Goal: Transaction & Acquisition: Purchase product/service

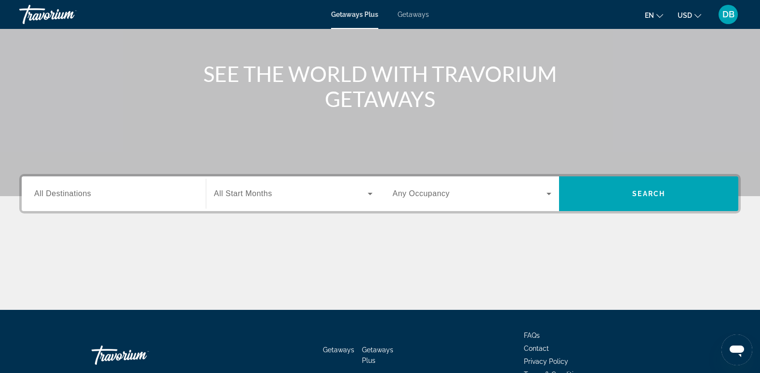
scroll to position [96, 0]
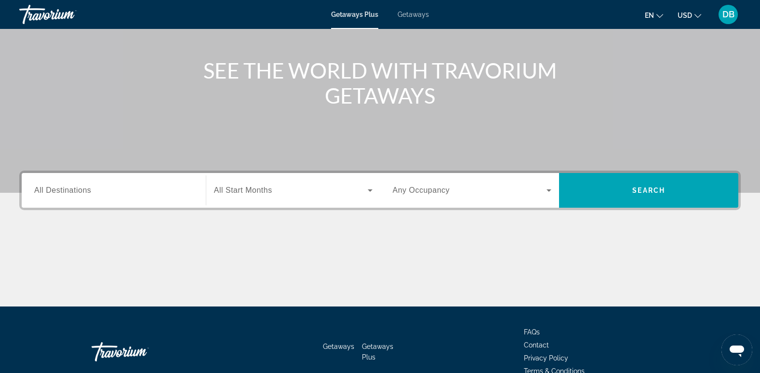
click at [80, 194] on span "All Destinations" at bounding box center [62, 190] width 57 height 8
click at [80, 194] on input "Destination All Destinations" at bounding box center [113, 191] width 159 height 12
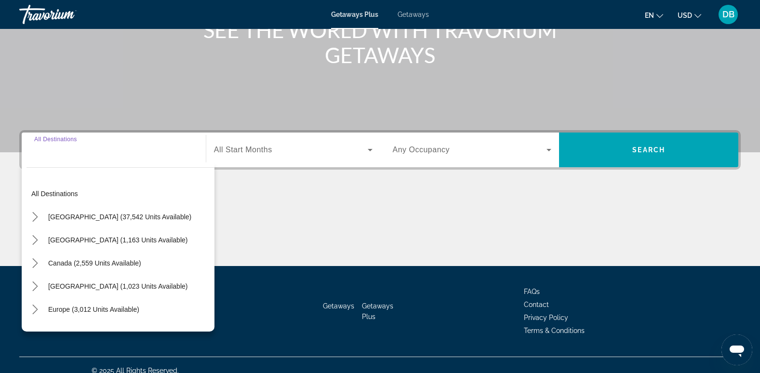
scroll to position [148, 0]
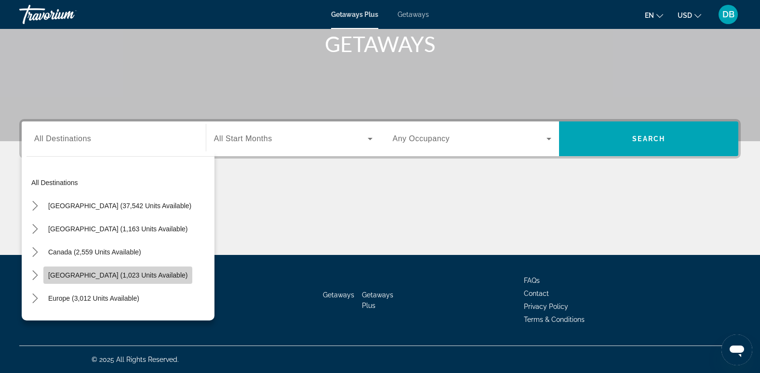
click at [74, 274] on span "Caribbean & Atlantic Islands (1,023 units available)" at bounding box center [117, 275] width 139 height 8
type input "**********"
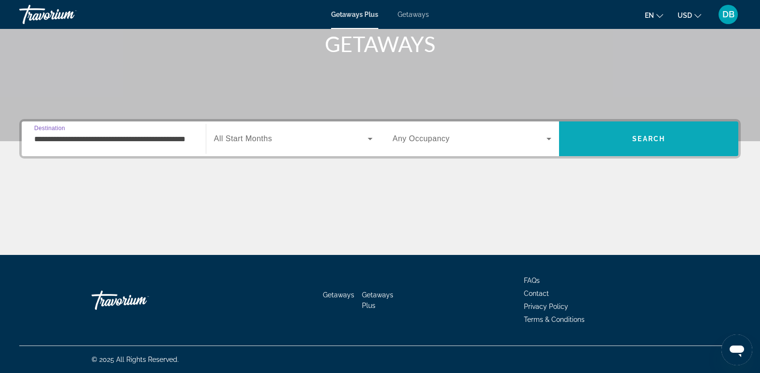
click at [668, 140] on span "Search" at bounding box center [648, 138] width 179 height 23
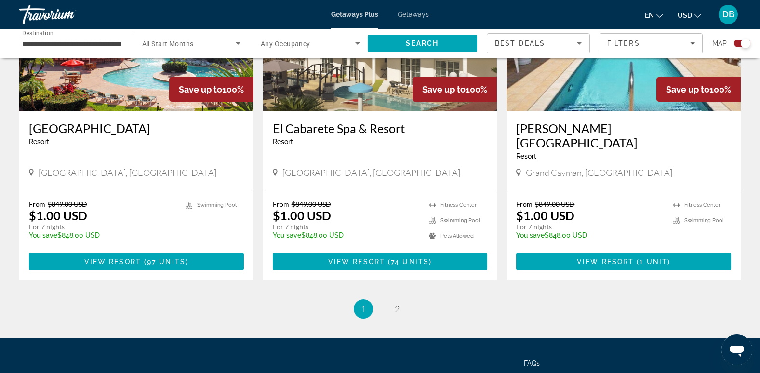
scroll to position [1484, 0]
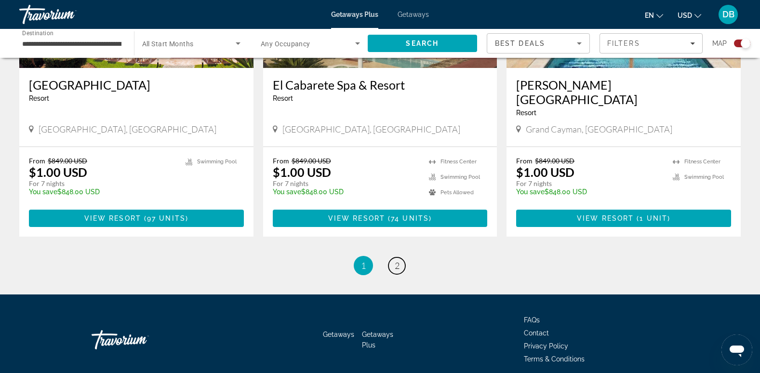
click at [397, 260] on span "2" at bounding box center [397, 265] width 5 height 11
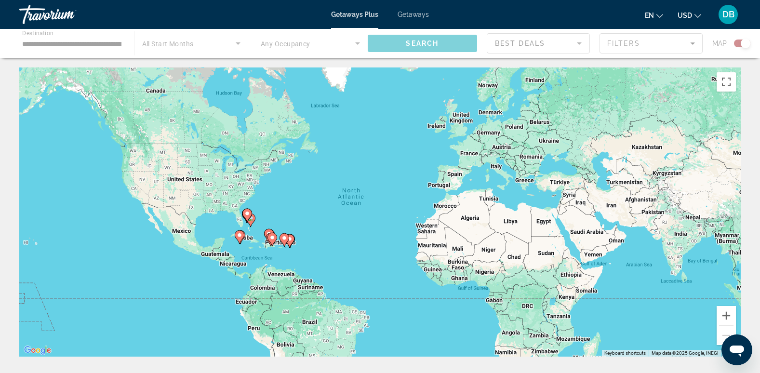
scroll to position [188, 0]
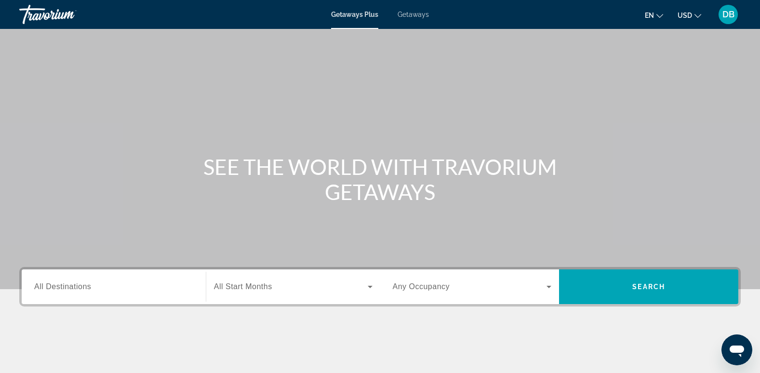
click at [194, 292] on div "Destination All Destinations" at bounding box center [113, 286] width 174 height 27
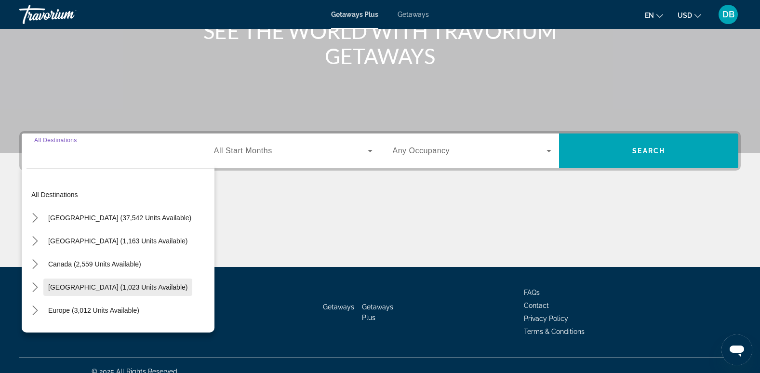
scroll to position [148, 0]
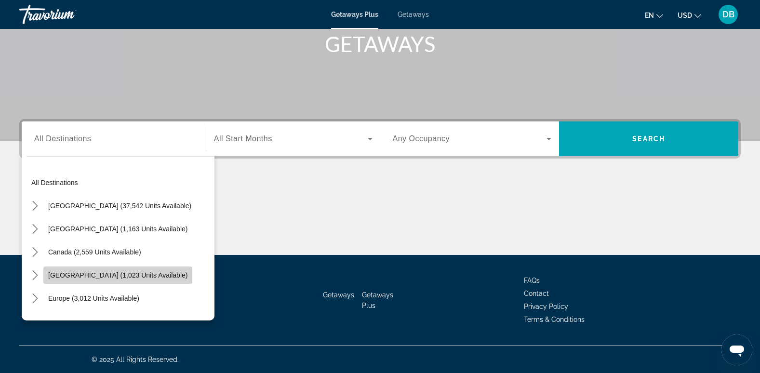
click at [95, 272] on span "[GEOGRAPHIC_DATA] (1,023 units available)" at bounding box center [117, 275] width 139 height 8
type input "**********"
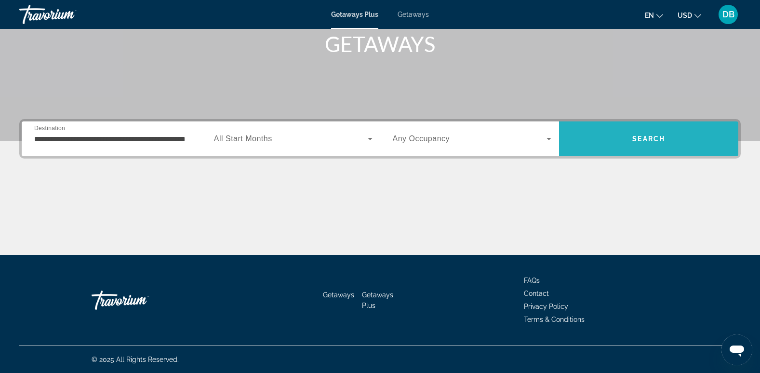
click at [653, 144] on span "Search" at bounding box center [648, 138] width 179 height 23
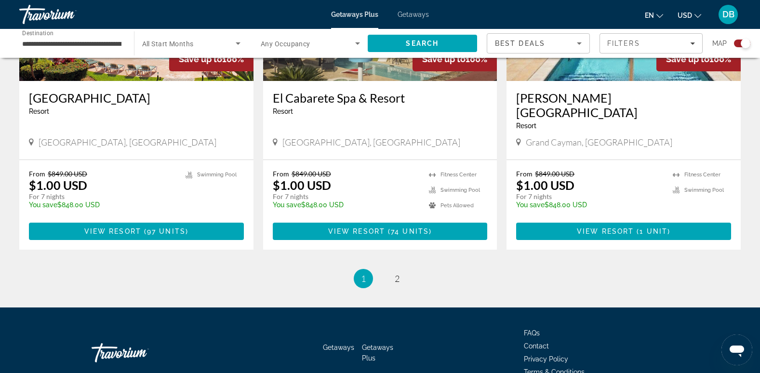
scroll to position [1484, 0]
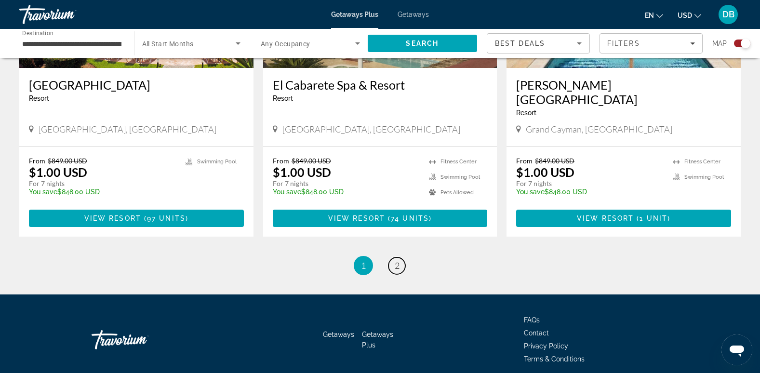
click at [391, 257] on link "page 2" at bounding box center [396, 265] width 17 height 17
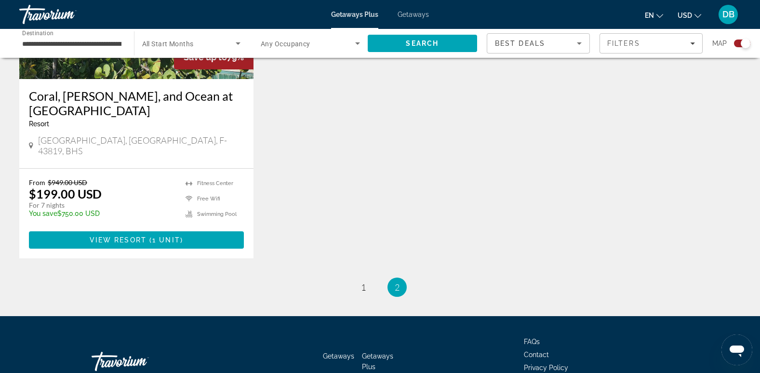
scroll to position [1499, 0]
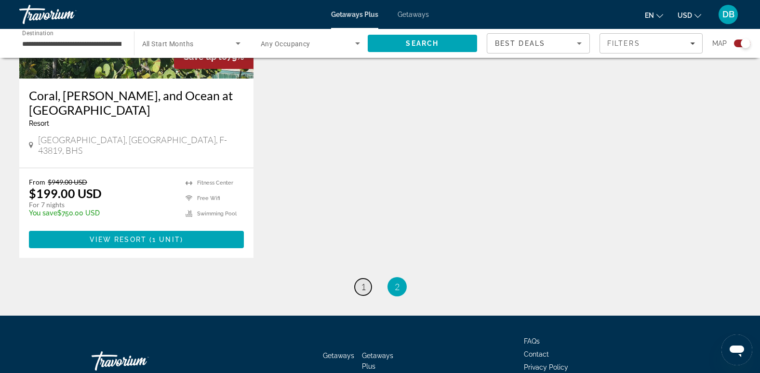
click at [361, 281] on span "1" at bounding box center [363, 286] width 5 height 11
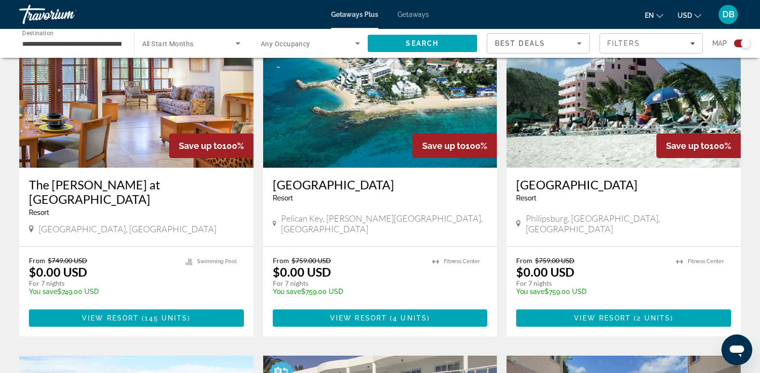
scroll to position [1060, 0]
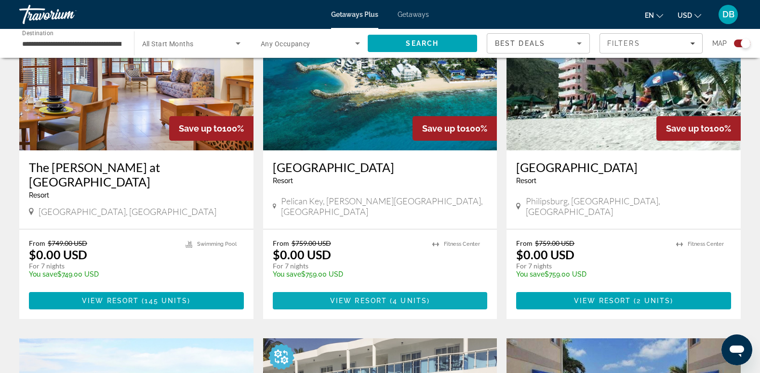
click at [330, 289] on span "Main content" at bounding box center [380, 300] width 215 height 23
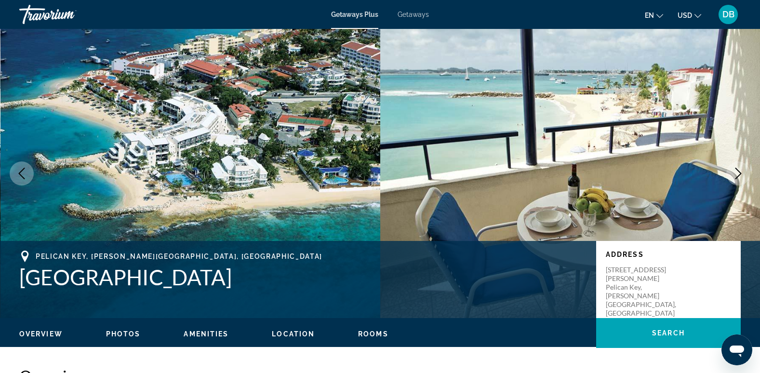
click at [134, 333] on span "Photos" at bounding box center [123, 334] width 35 height 8
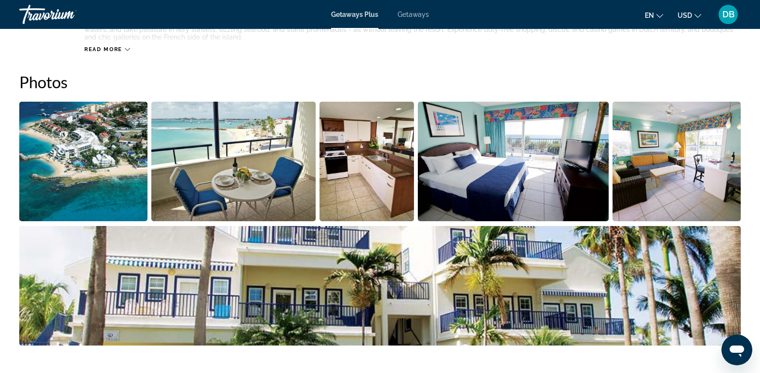
scroll to position [429, 0]
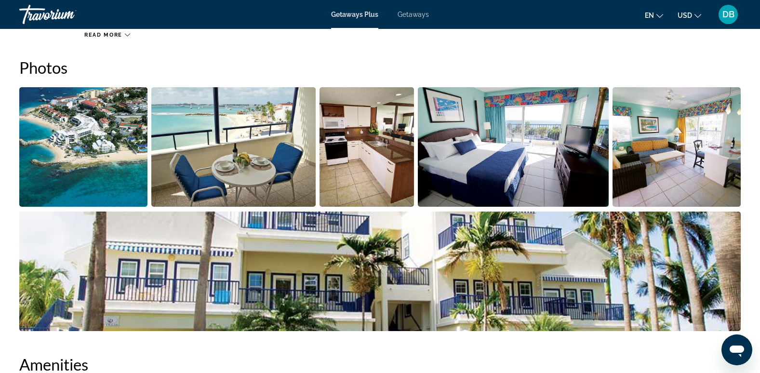
click at [107, 148] on img "Open full-screen image slider" at bounding box center [83, 146] width 128 height 119
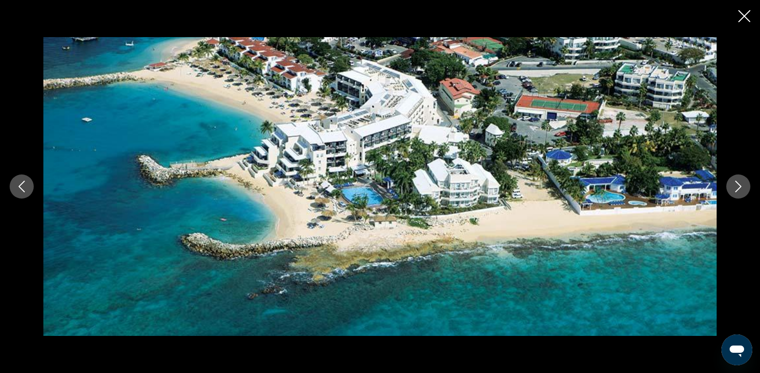
click at [734, 187] on icon "Next image" at bounding box center [738, 187] width 12 height 12
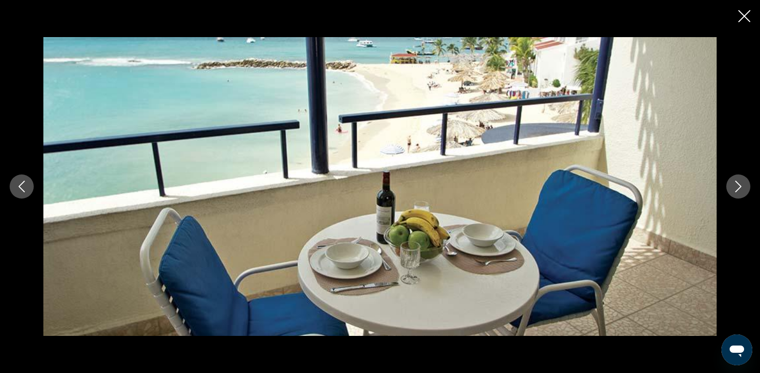
click at [734, 187] on icon "Next image" at bounding box center [738, 187] width 12 height 12
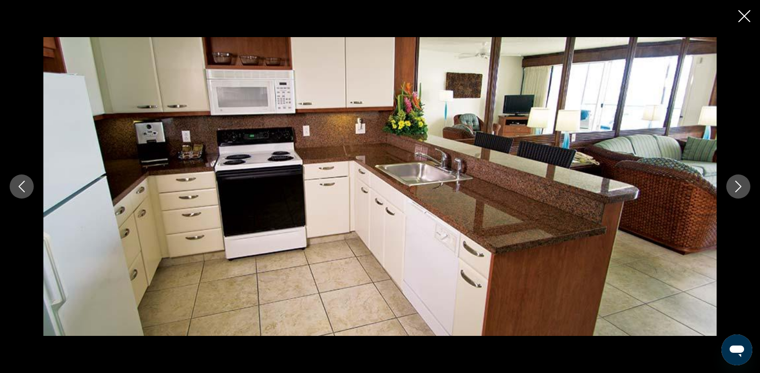
click at [734, 187] on icon "Next image" at bounding box center [738, 187] width 12 height 12
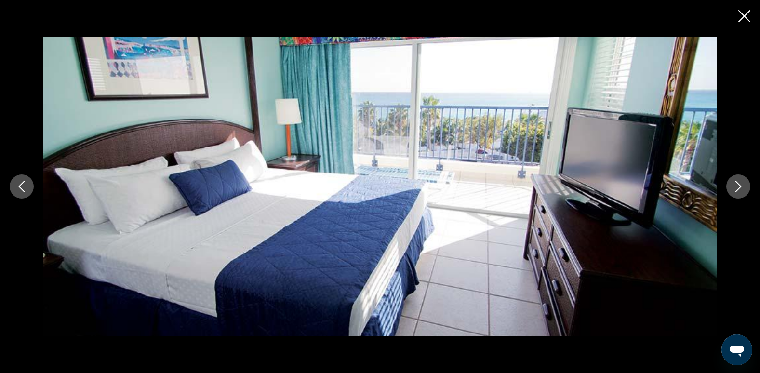
click at [734, 187] on icon "Next image" at bounding box center [738, 187] width 12 height 12
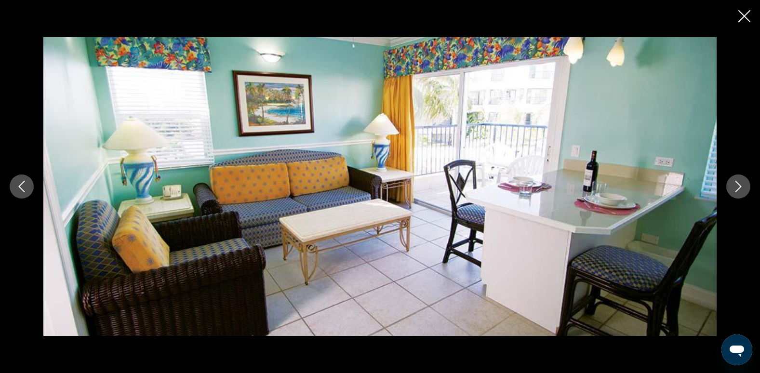
click at [734, 187] on icon "Next image" at bounding box center [738, 187] width 12 height 12
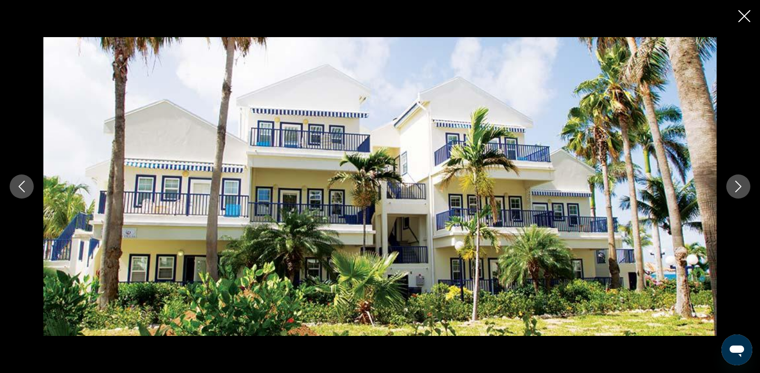
click at [734, 187] on icon "Next image" at bounding box center [738, 187] width 12 height 12
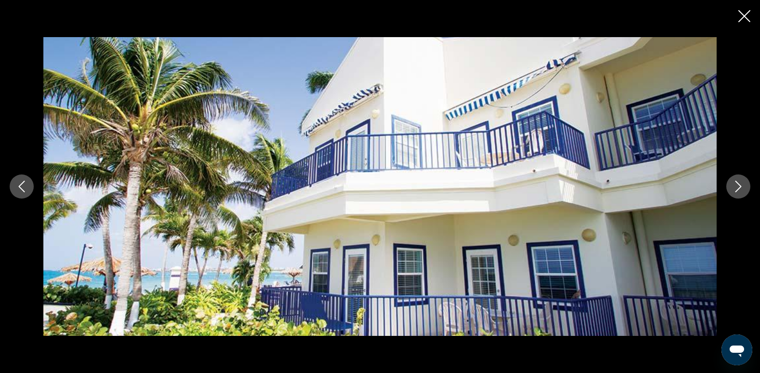
click at [733, 187] on icon "Next image" at bounding box center [738, 187] width 12 height 12
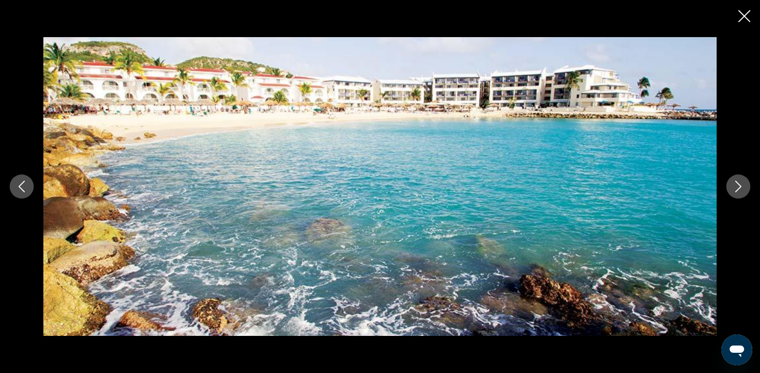
click at [733, 187] on icon "Next image" at bounding box center [738, 187] width 12 height 12
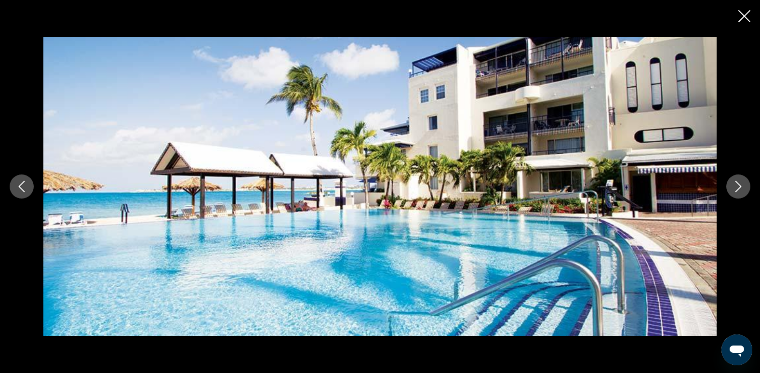
click at [733, 187] on icon "Next image" at bounding box center [738, 187] width 12 height 12
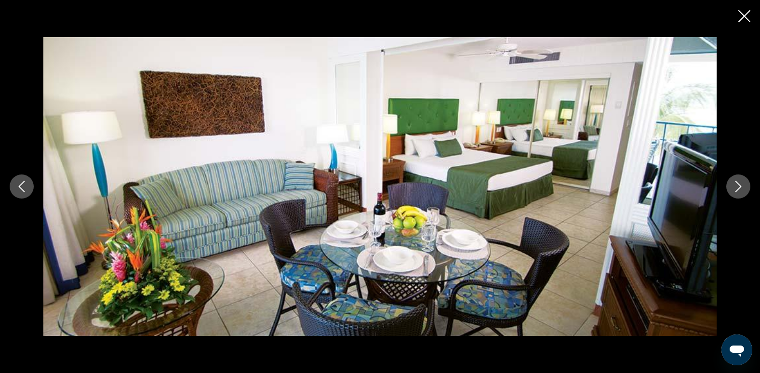
click at [748, 19] on icon "Close slideshow" at bounding box center [744, 16] width 12 height 12
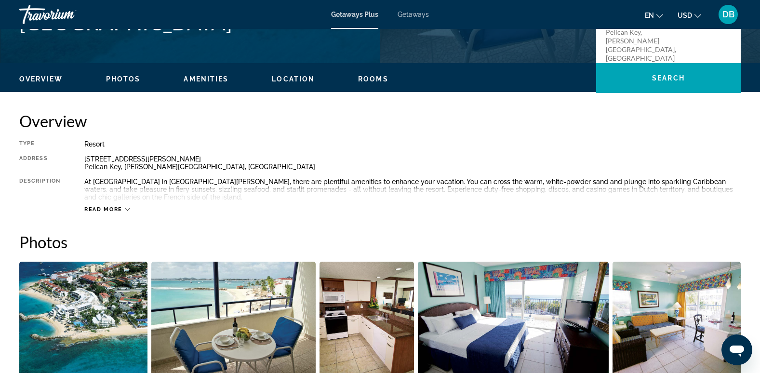
scroll to position [170, 0]
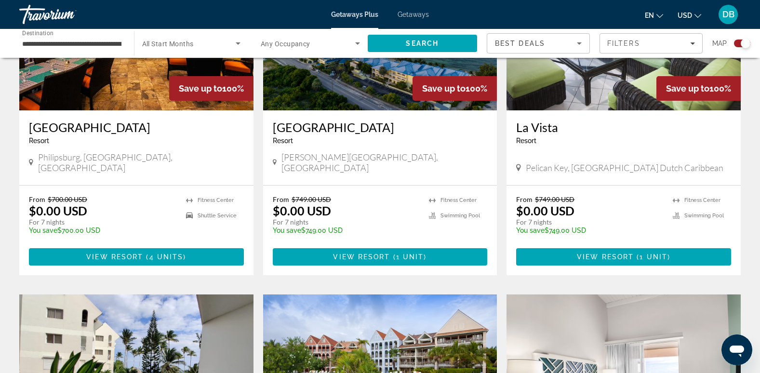
scroll to position [434, 0]
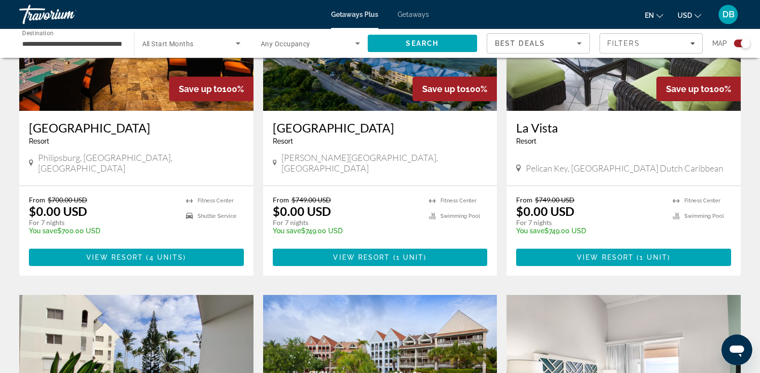
click at [74, 246] on span "Main content" at bounding box center [136, 257] width 215 height 23
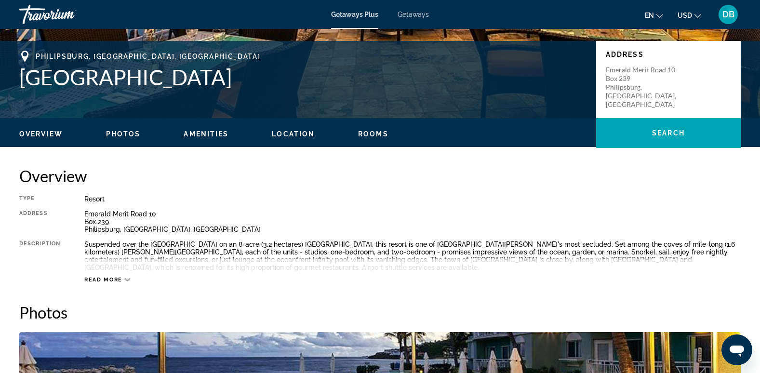
scroll to position [198, 0]
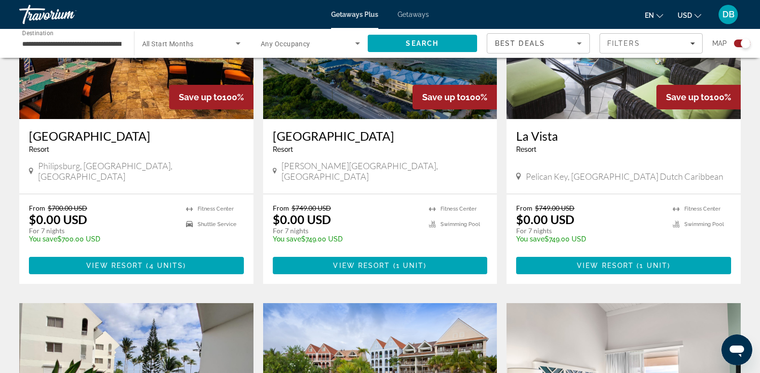
scroll to position [434, 0]
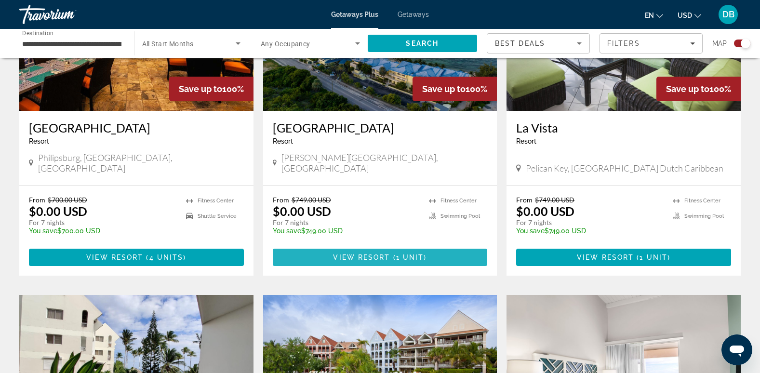
click at [357, 253] on span "View Resort" at bounding box center [361, 257] width 57 height 8
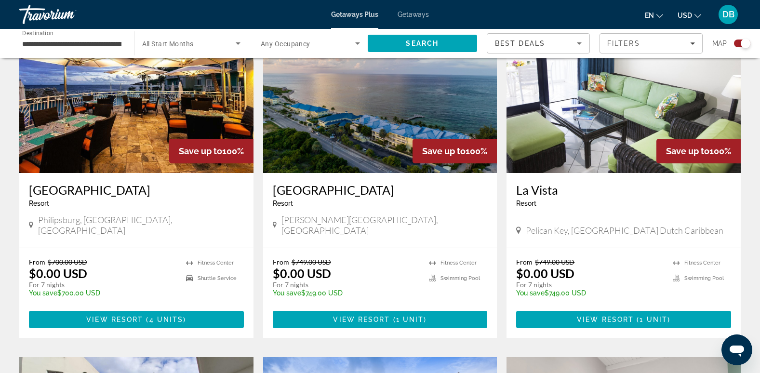
scroll to position [434, 0]
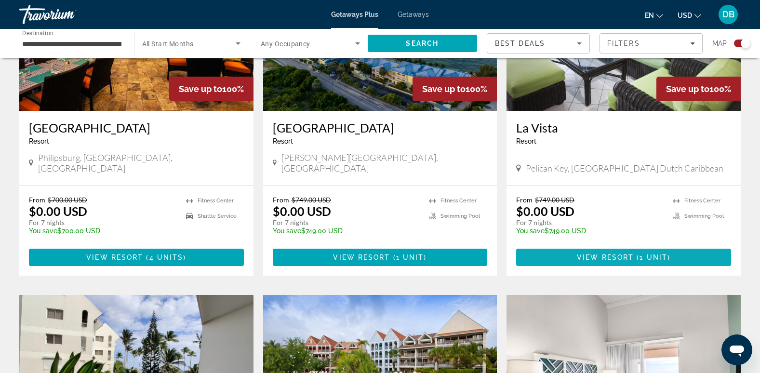
click at [578, 253] on span "View Resort" at bounding box center [605, 257] width 57 height 8
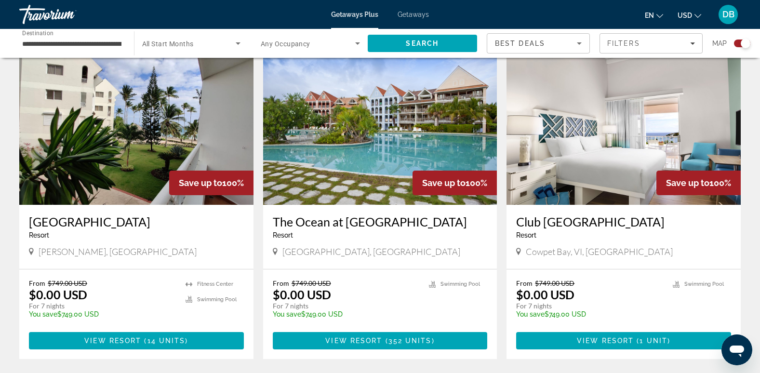
scroll to position [771, 0]
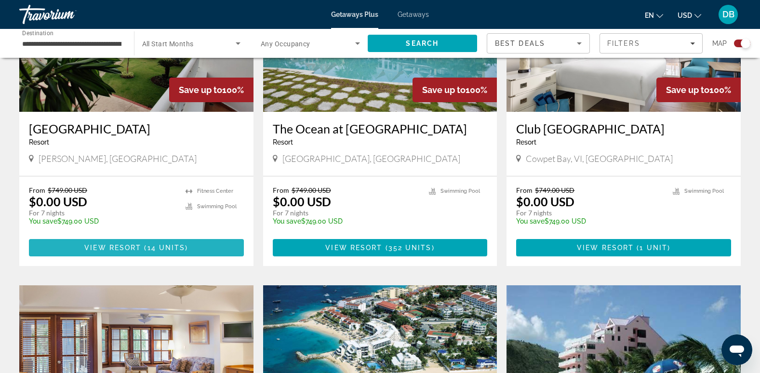
click at [107, 236] on span "Main content" at bounding box center [136, 247] width 215 height 23
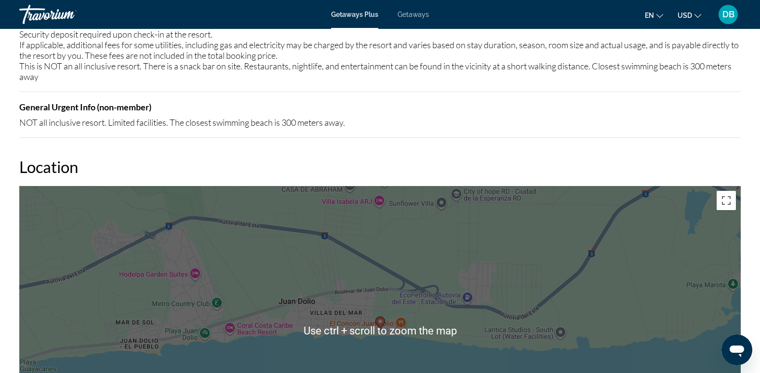
scroll to position [914, 0]
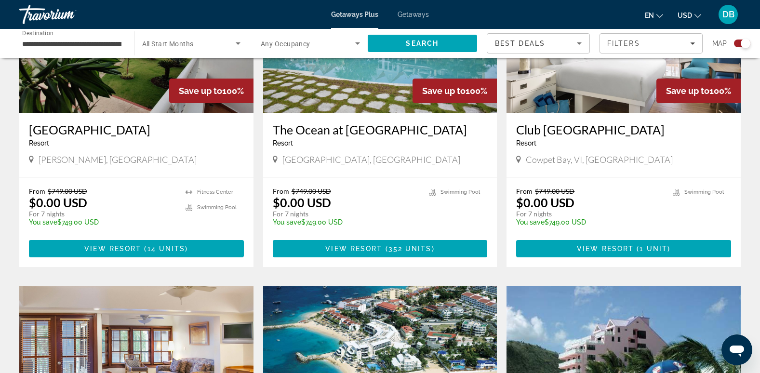
scroll to position [771, 0]
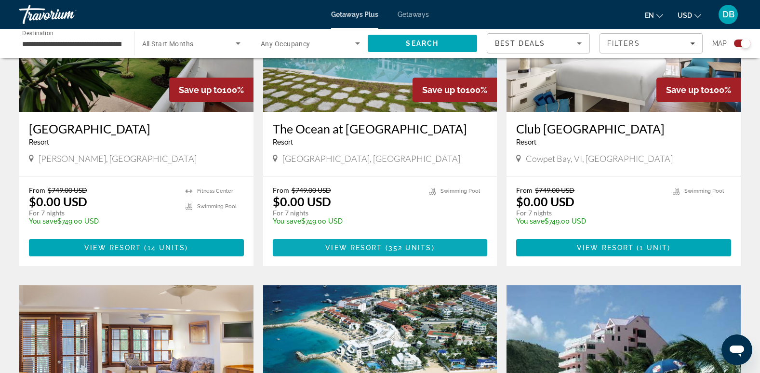
click at [373, 244] on span "View Resort" at bounding box center [353, 248] width 57 height 8
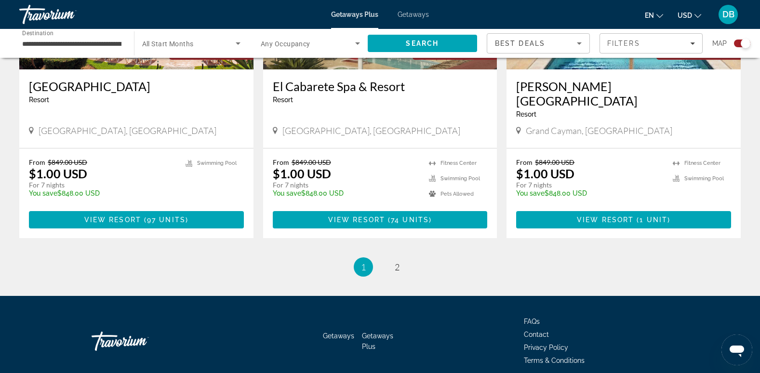
scroll to position [1484, 0]
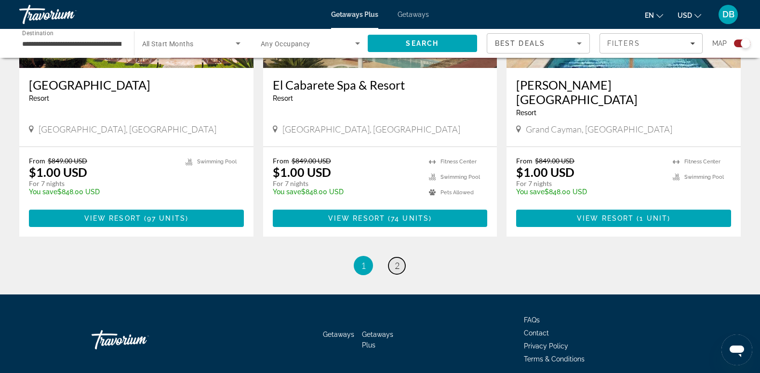
click at [399, 257] on link "page 2" at bounding box center [396, 265] width 17 height 17
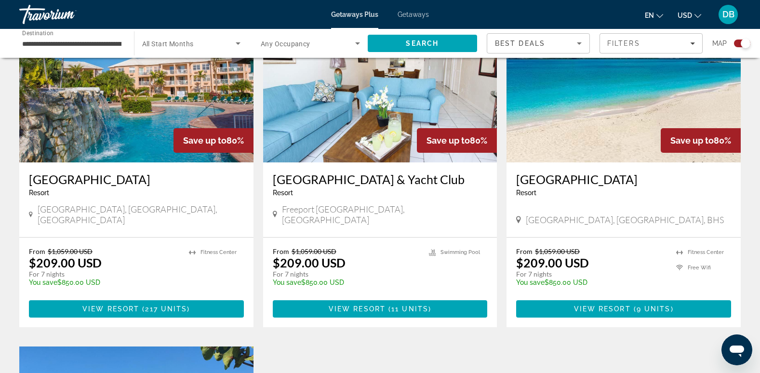
scroll to position [1108, 0]
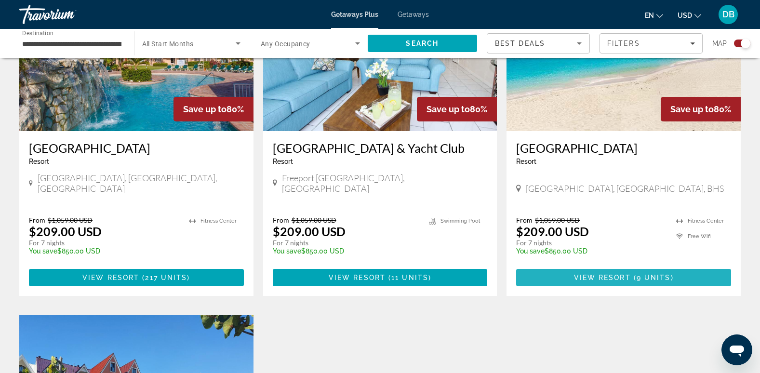
click at [597, 266] on span "Main content" at bounding box center [623, 277] width 215 height 23
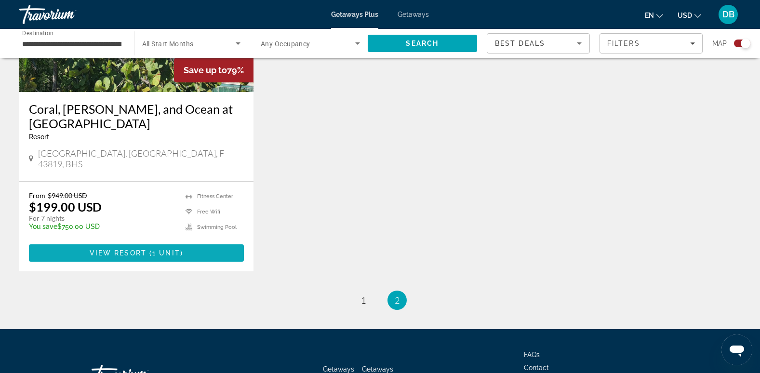
scroll to position [1494, 0]
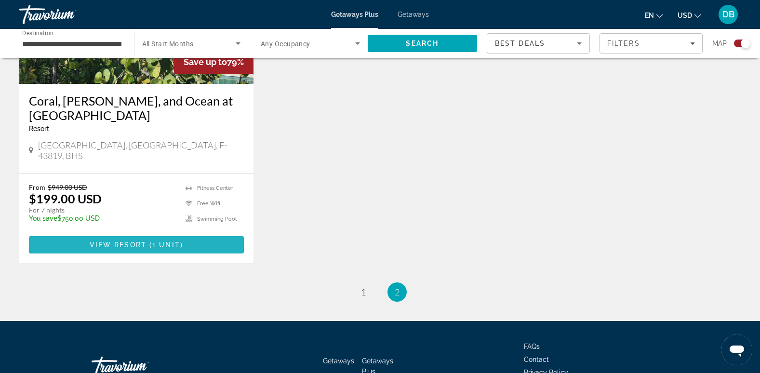
click at [142, 241] on span "View Resort" at bounding box center [118, 245] width 57 height 8
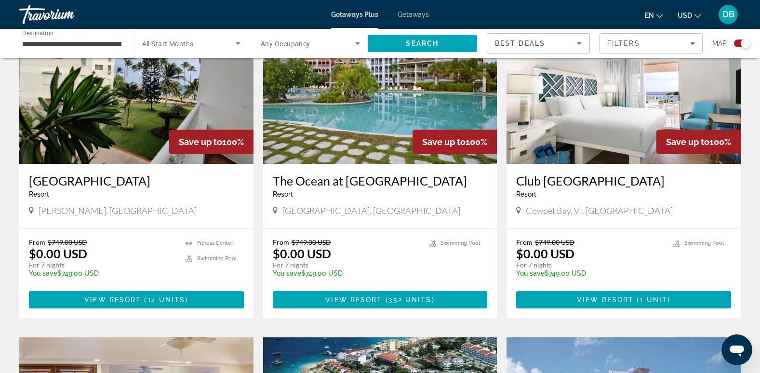
scroll to position [723, 0]
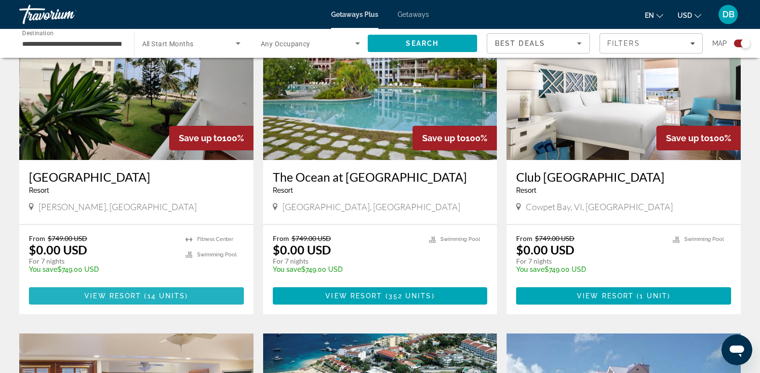
click at [112, 292] on span "View Resort" at bounding box center [112, 296] width 57 height 8
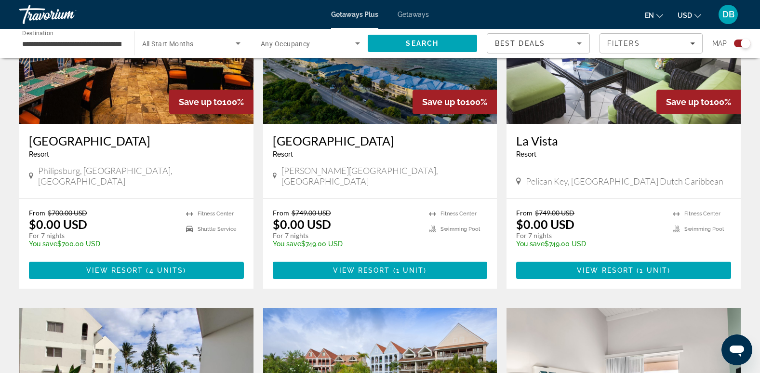
scroll to position [385, 0]
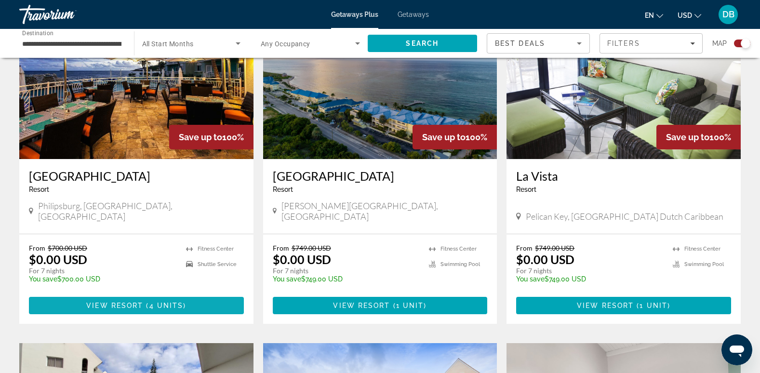
click at [121, 294] on span "Main content" at bounding box center [136, 305] width 215 height 23
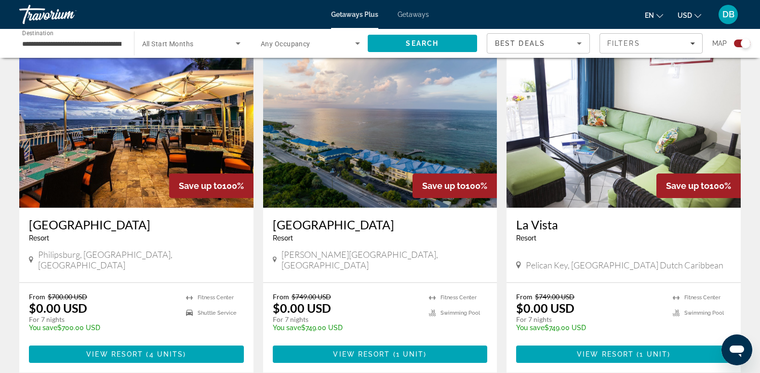
scroll to position [337, 0]
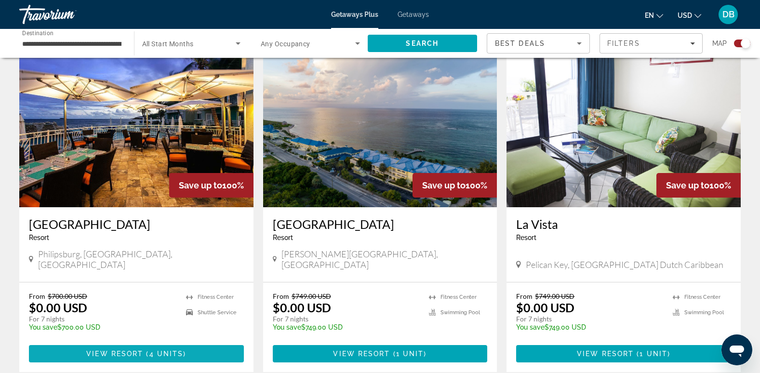
click at [109, 350] on span "View Resort" at bounding box center [114, 354] width 57 height 8
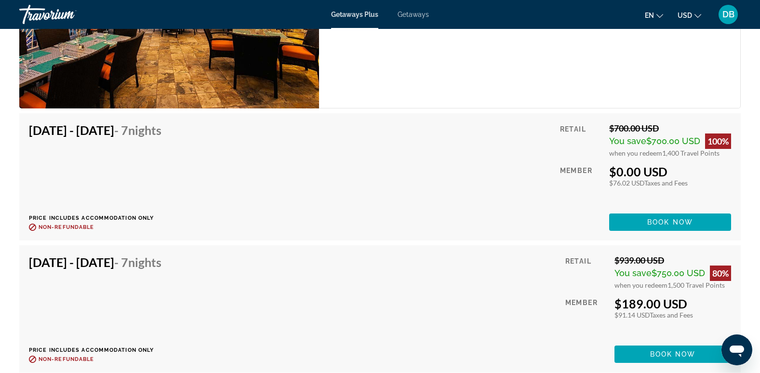
scroll to position [1494, 0]
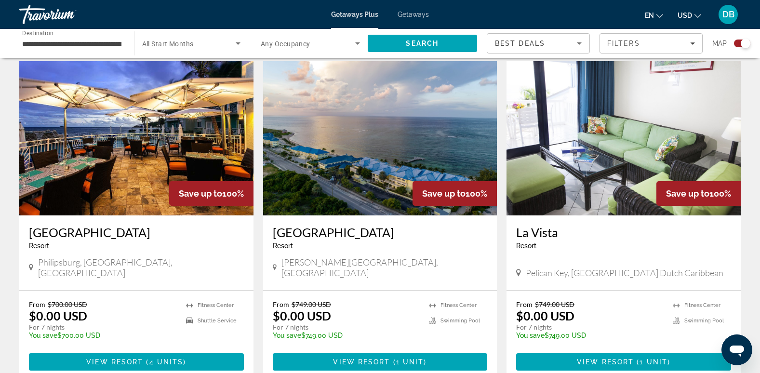
scroll to position [337, 0]
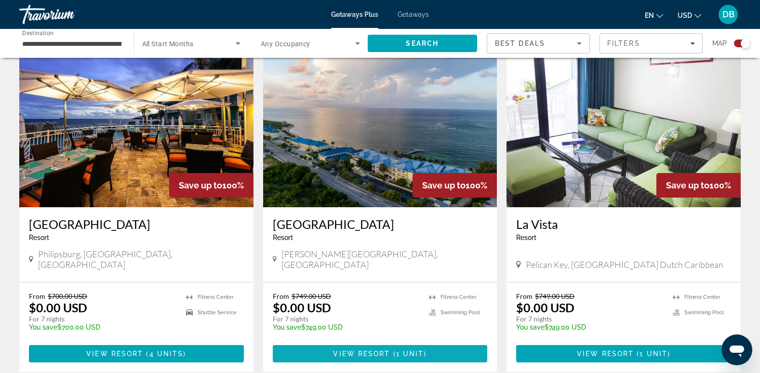
click at [376, 350] on span "View Resort" at bounding box center [361, 354] width 57 height 8
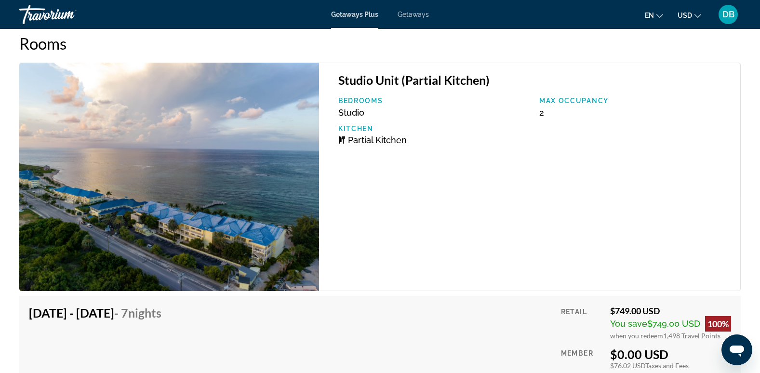
scroll to position [1638, 0]
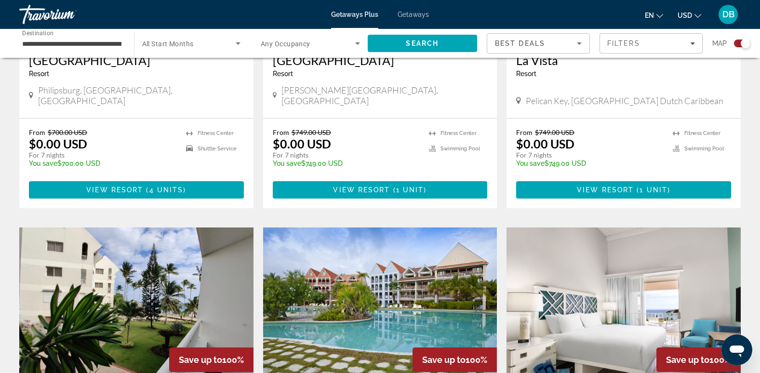
scroll to position [530, 0]
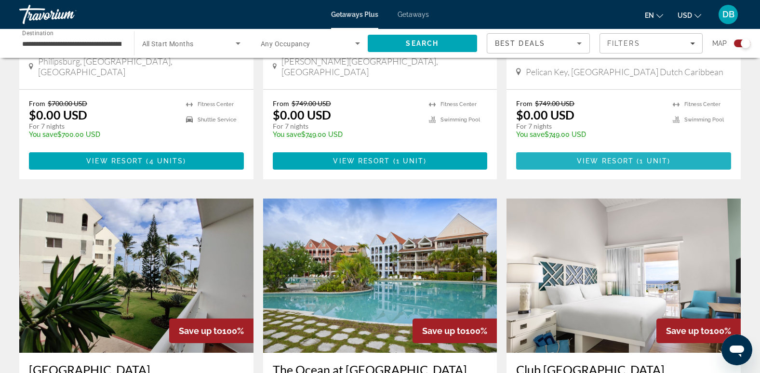
click at [599, 149] on span "Main content" at bounding box center [623, 160] width 215 height 23
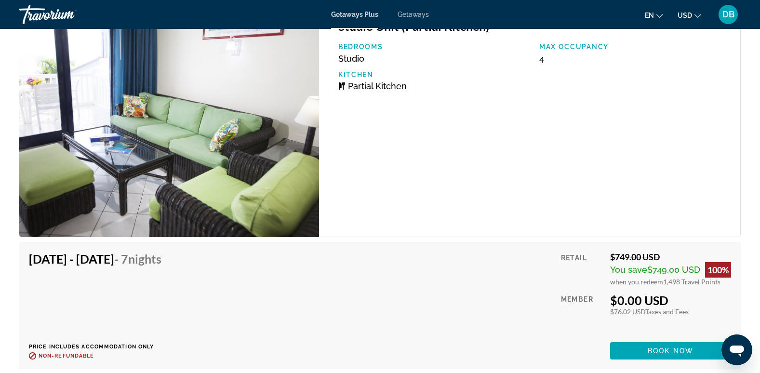
scroll to position [1515, 0]
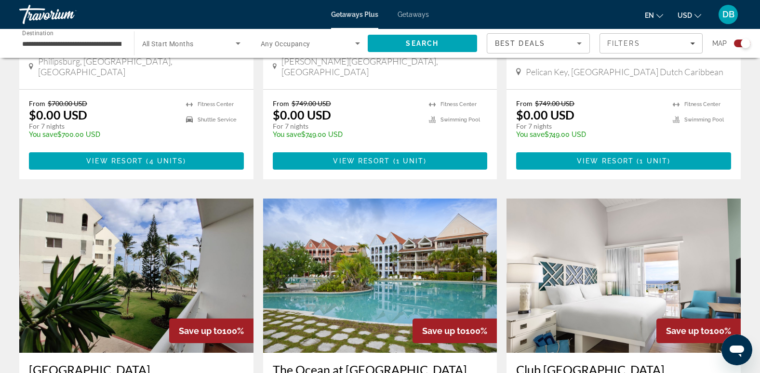
scroll to position [675, 0]
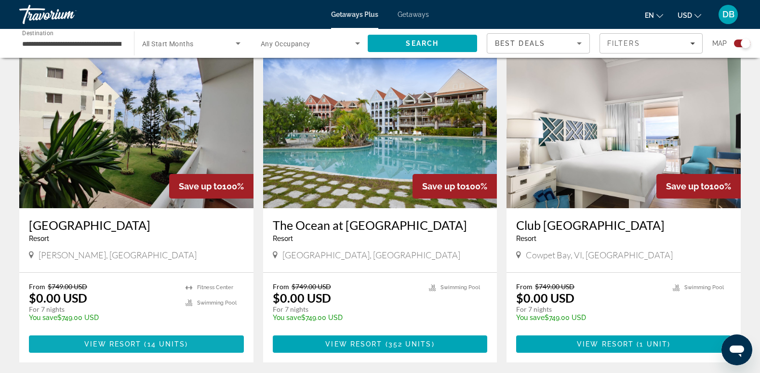
click at [142, 332] on span "Main content" at bounding box center [136, 343] width 215 height 23
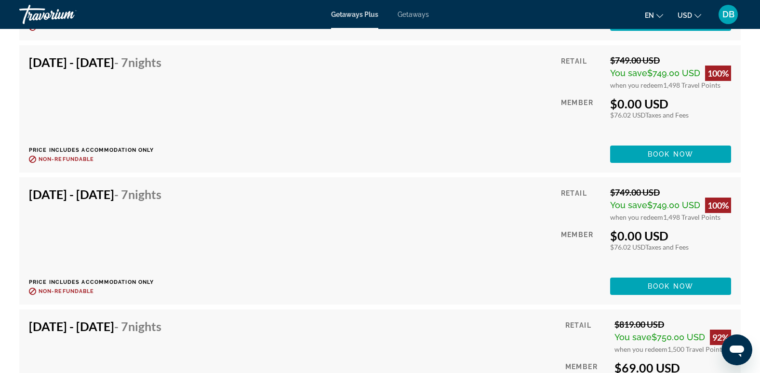
scroll to position [2070, 0]
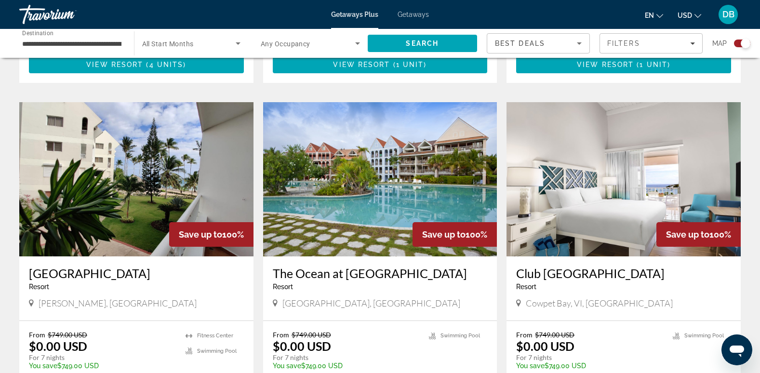
scroll to position [771, 0]
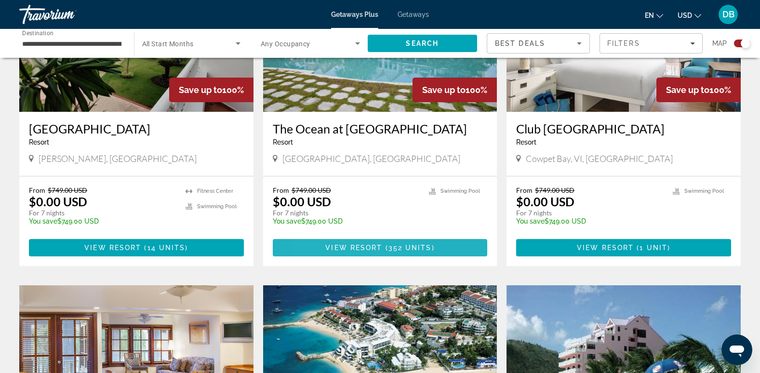
click at [329, 244] on span "View Resort" at bounding box center [353, 248] width 57 height 8
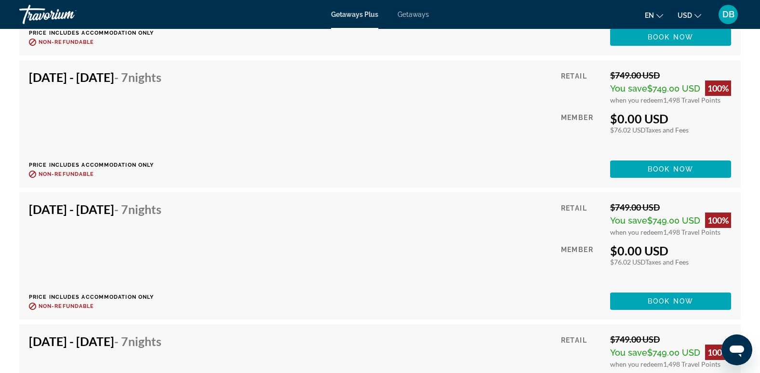
scroll to position [5380, 0]
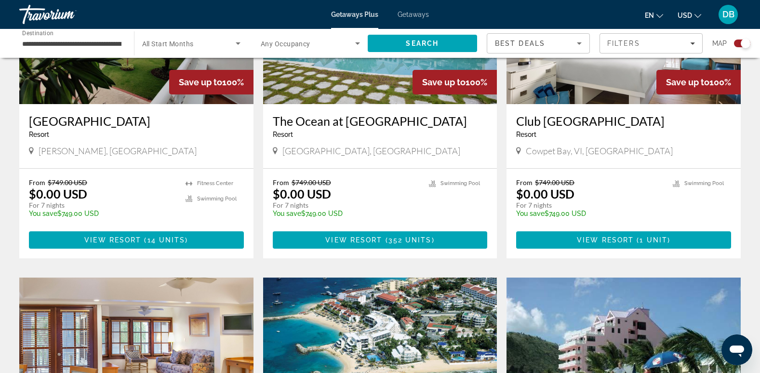
scroll to position [867, 0]
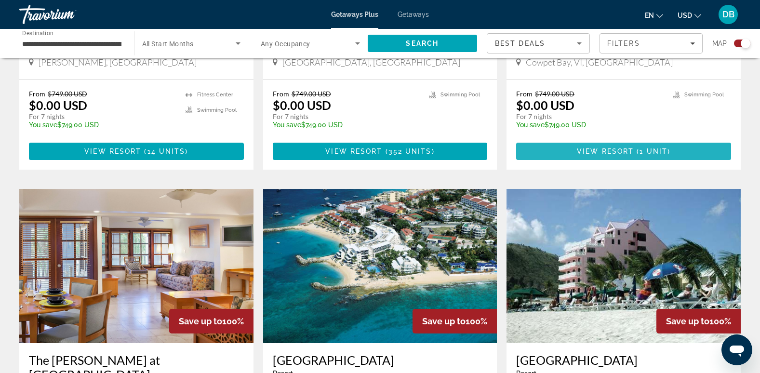
click at [550, 140] on span "Main content" at bounding box center [623, 151] width 215 height 23
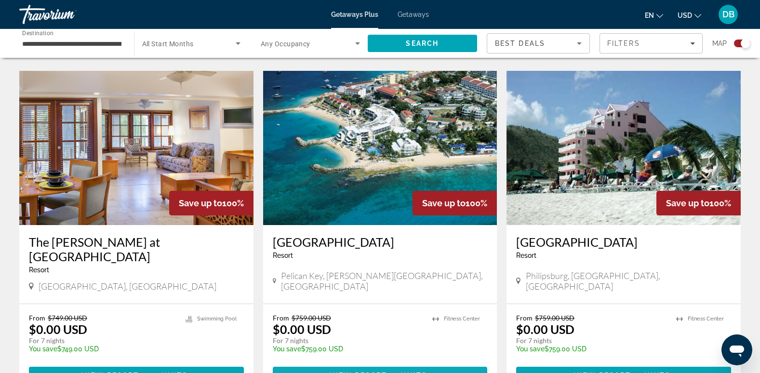
scroll to position [1108, 0]
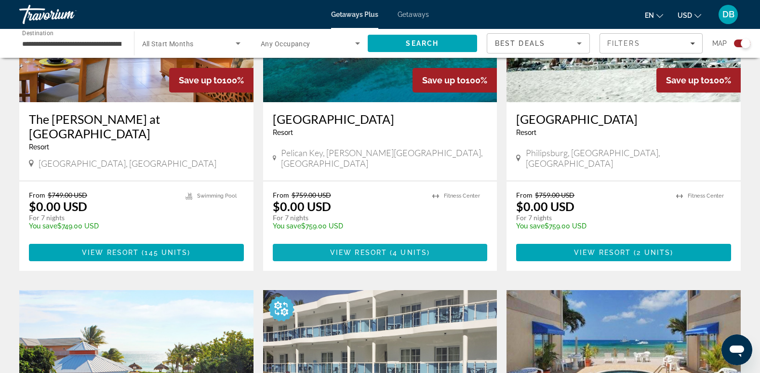
click at [377, 249] on span "View Resort" at bounding box center [358, 253] width 57 height 8
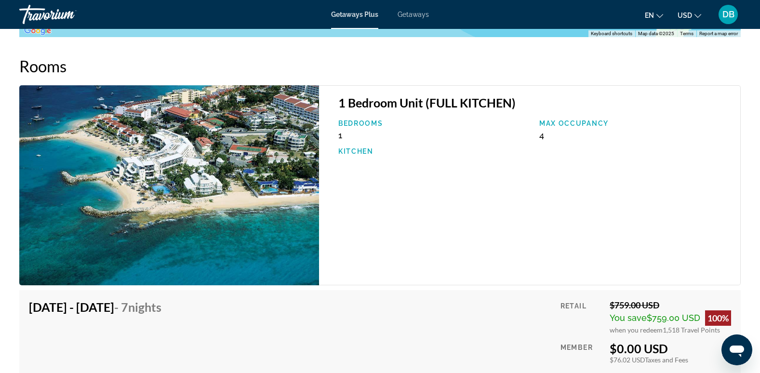
scroll to position [1471, 0]
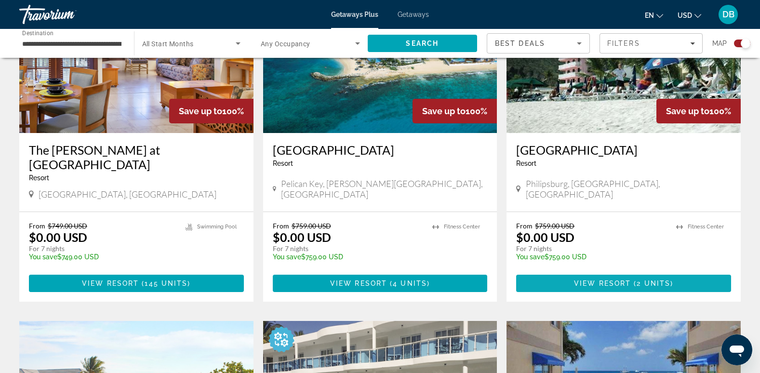
scroll to position [1108, 0]
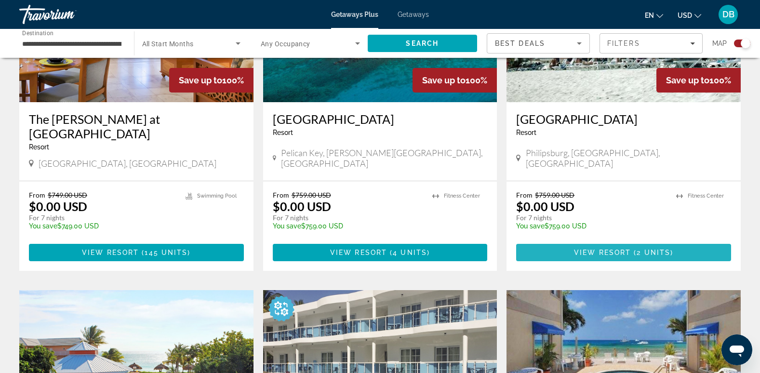
click at [599, 249] on span "View Resort" at bounding box center [602, 253] width 57 height 8
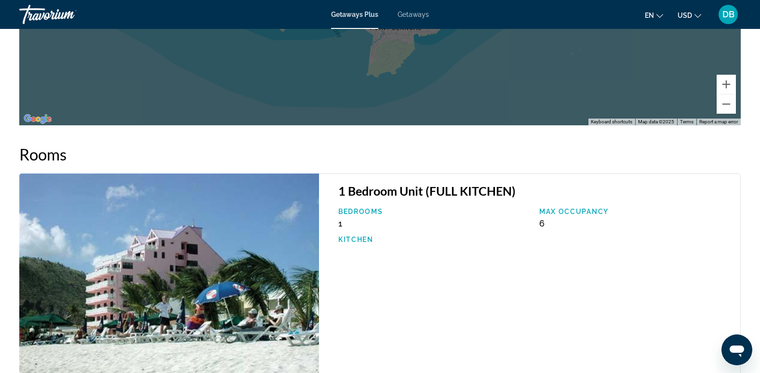
scroll to position [1232, 0]
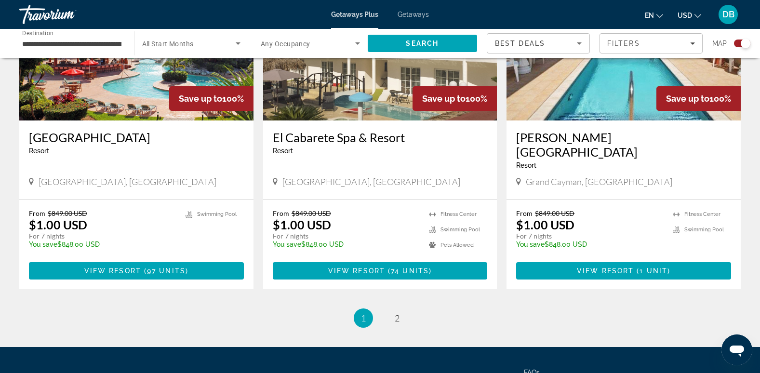
scroll to position [1445, 0]
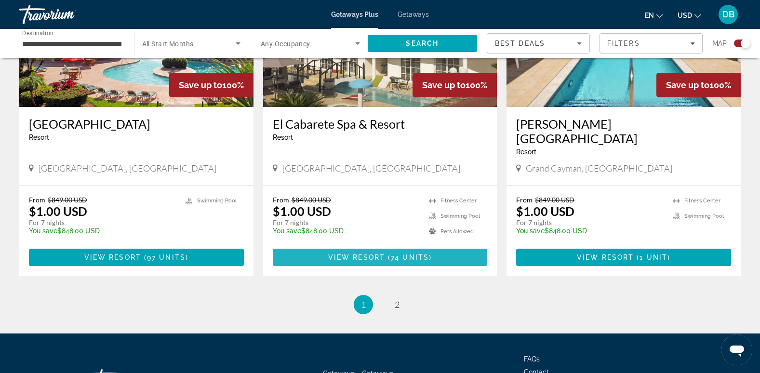
click at [378, 246] on span "Main content" at bounding box center [380, 257] width 215 height 23
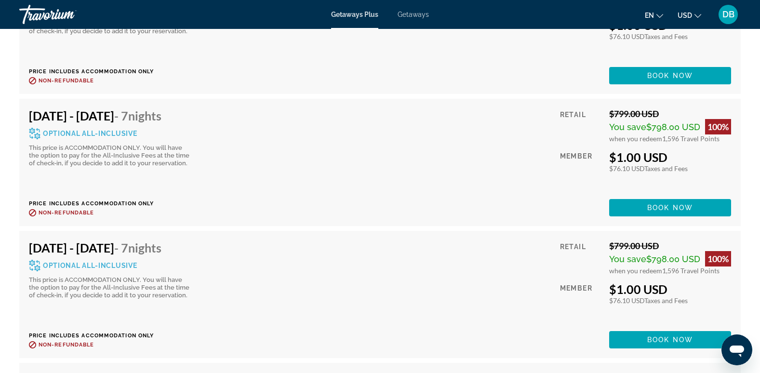
scroll to position [4197, 0]
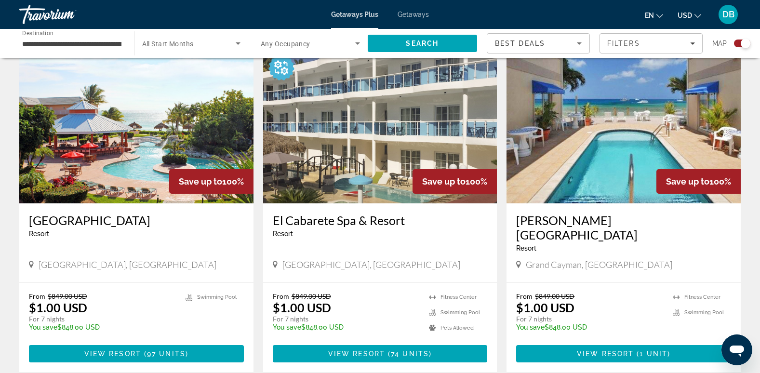
scroll to position [1445, 0]
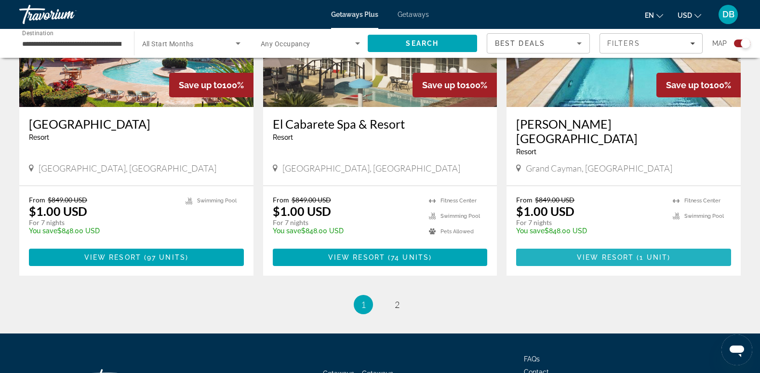
click at [637, 253] on span "( 1 unit )" at bounding box center [652, 257] width 37 height 8
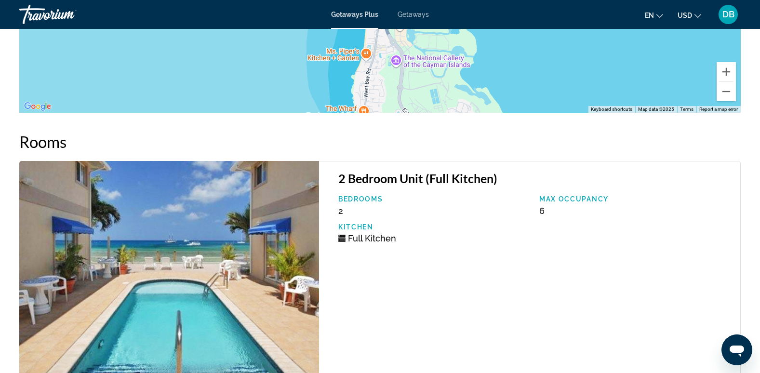
scroll to position [1397, 0]
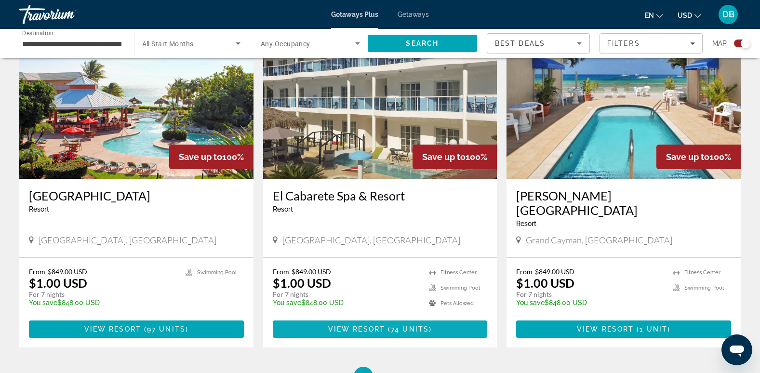
scroll to position [1397, 0]
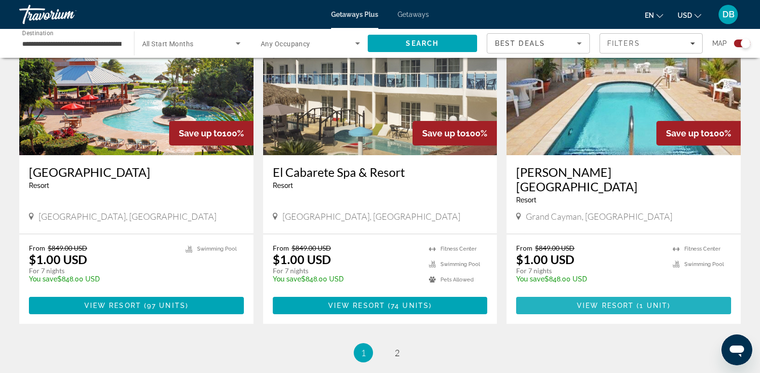
click at [563, 294] on span "Main content" at bounding box center [623, 305] width 215 height 23
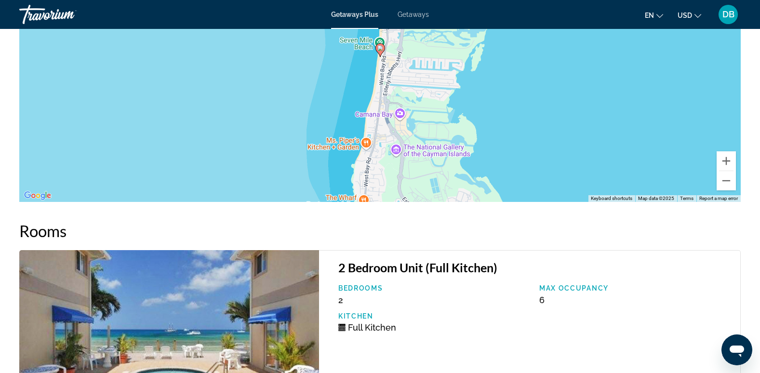
scroll to position [1398, 0]
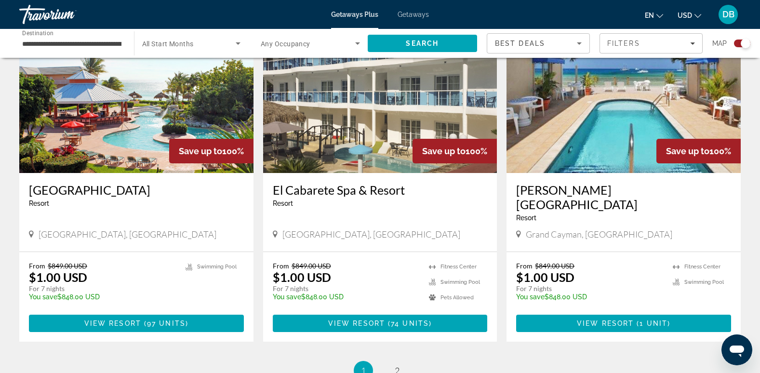
scroll to position [1484, 0]
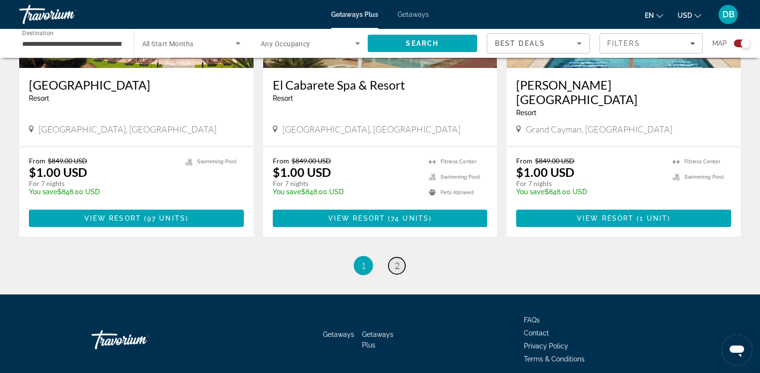
click at [398, 260] on span "2" at bounding box center [397, 265] width 5 height 11
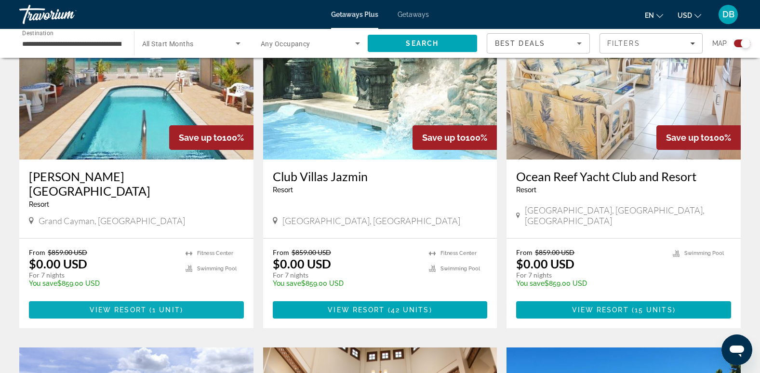
scroll to position [385, 0]
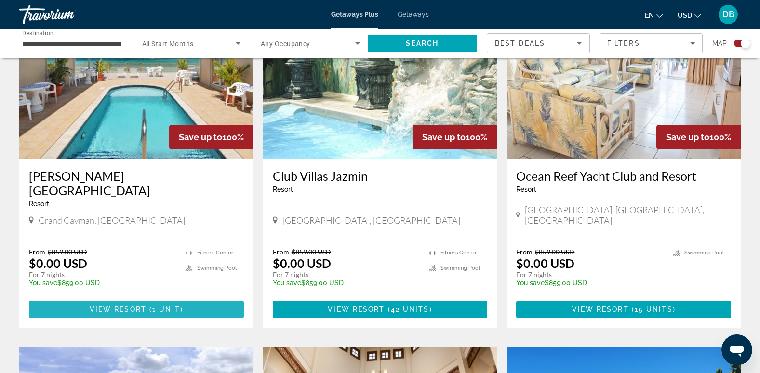
click at [136, 305] on span "View Resort" at bounding box center [118, 309] width 57 height 8
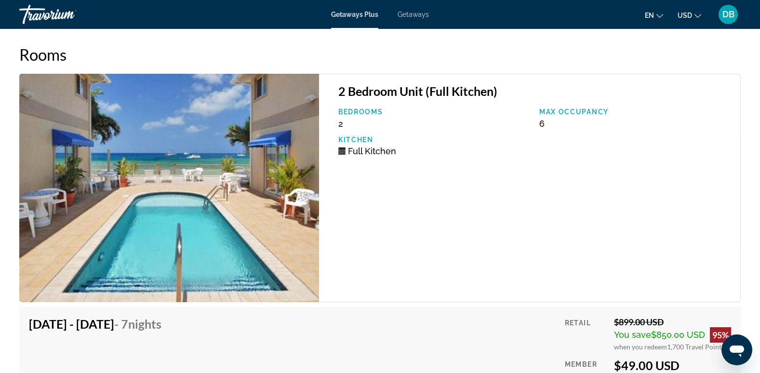
scroll to position [1445, 0]
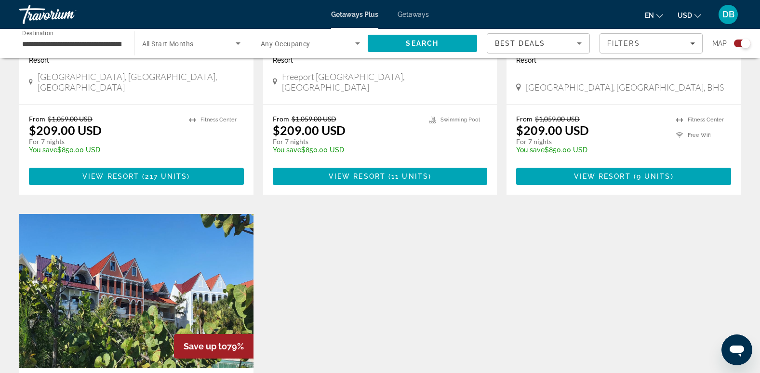
scroll to position [1205, 0]
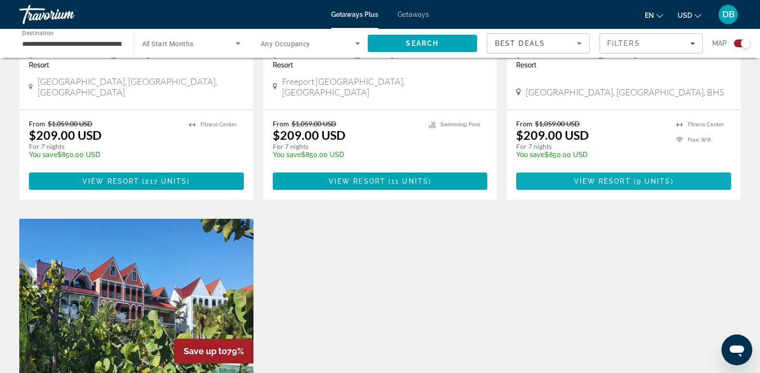
click at [593, 177] on span "View Resort" at bounding box center [602, 181] width 57 height 8
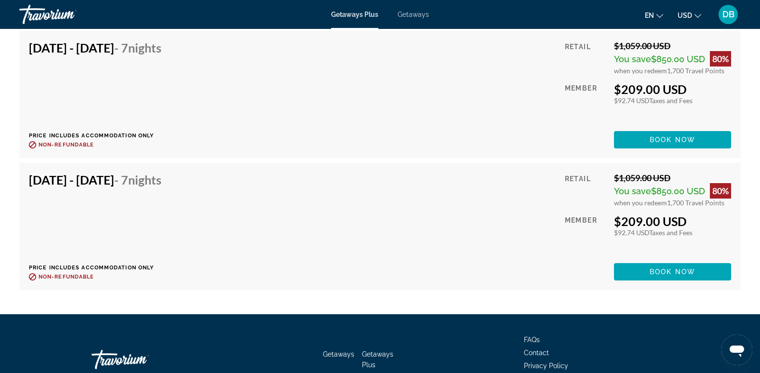
scroll to position [1487, 0]
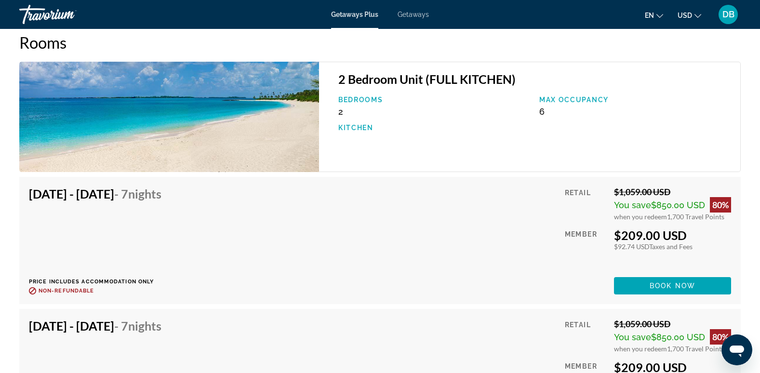
click at [412, 14] on span "Getaways" at bounding box center [412, 15] width 31 height 8
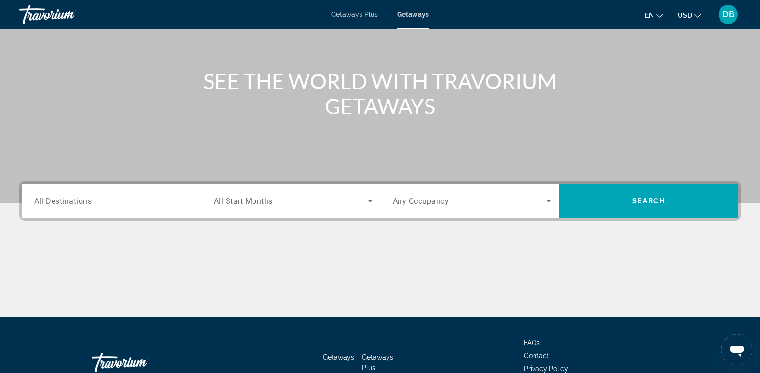
scroll to position [148, 0]
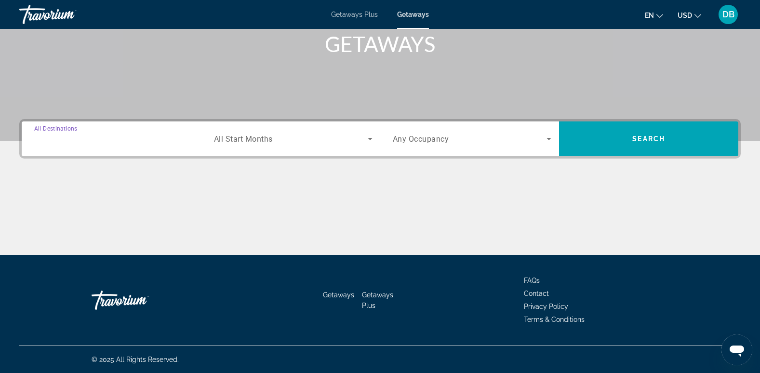
click at [151, 143] on input "Destination All Destinations" at bounding box center [113, 139] width 159 height 12
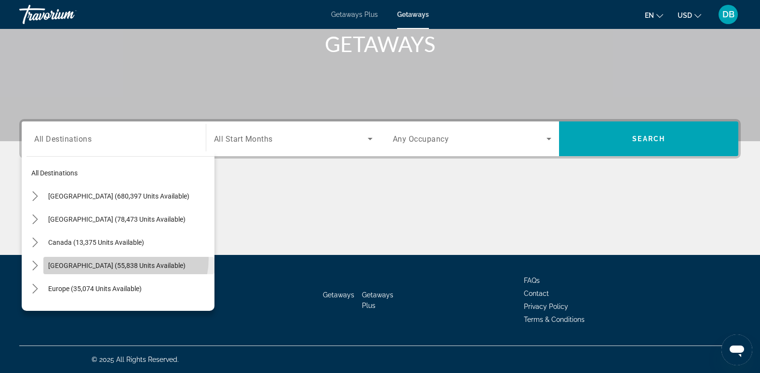
click at [120, 262] on span "[GEOGRAPHIC_DATA] (55,838 units available)" at bounding box center [116, 266] width 137 height 8
type input "**********"
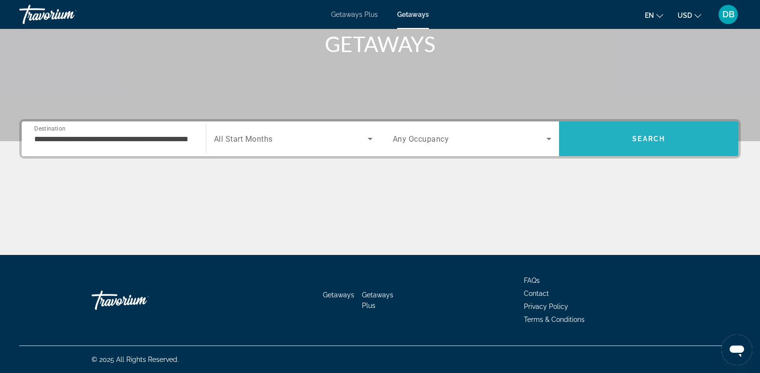
click at [628, 135] on span "Search" at bounding box center [648, 138] width 179 height 23
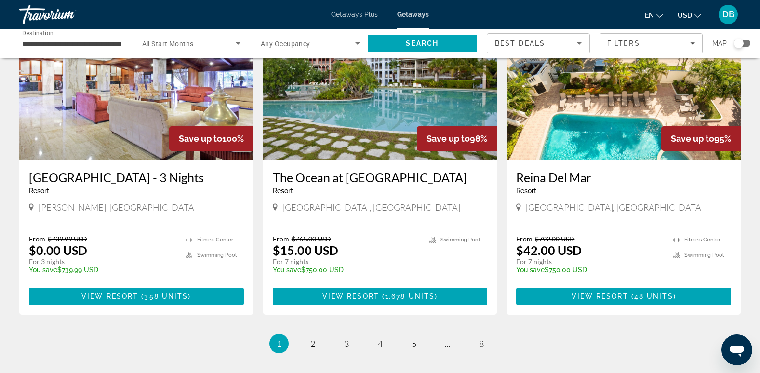
scroll to position [1108, 0]
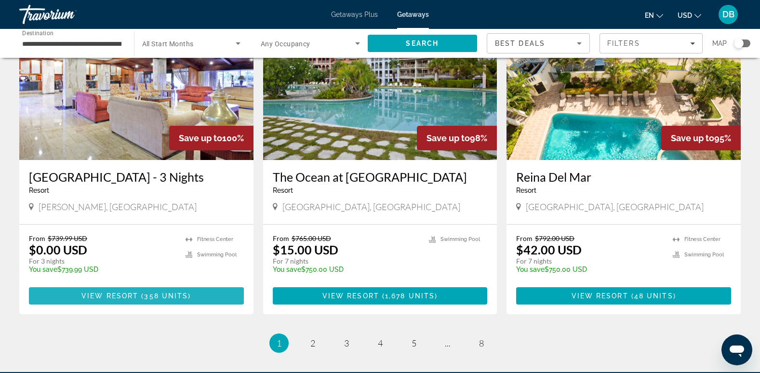
click at [97, 292] on span "View Resort" at bounding box center [109, 296] width 57 height 8
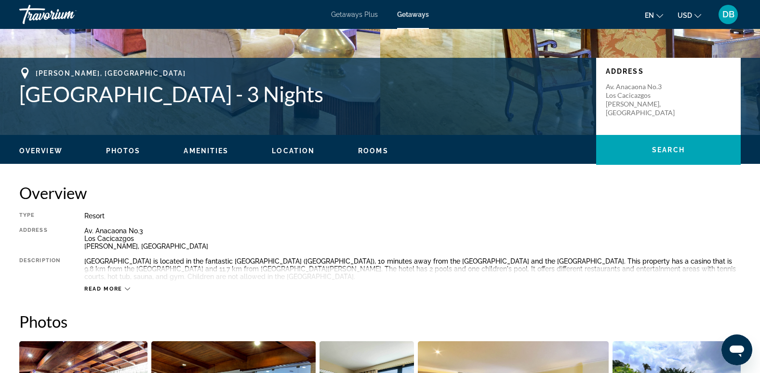
scroll to position [178, 0]
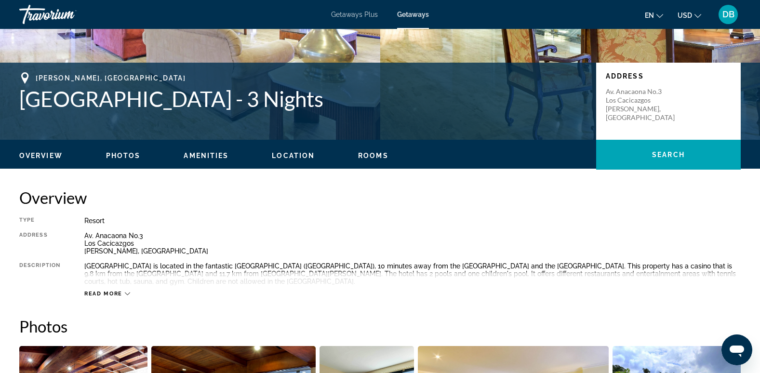
click at [123, 153] on span "Photos" at bounding box center [123, 156] width 35 height 8
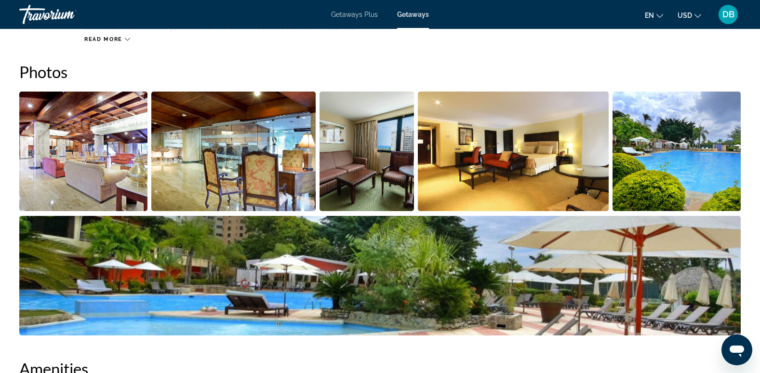
scroll to position [437, 0]
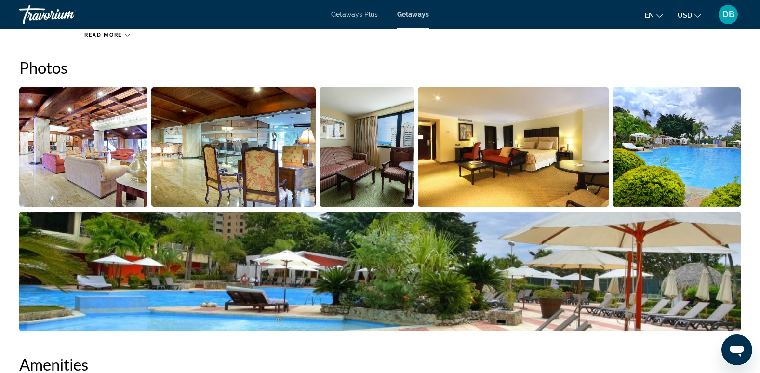
click at [83, 173] on img "Open full-screen image slider" at bounding box center [83, 146] width 128 height 119
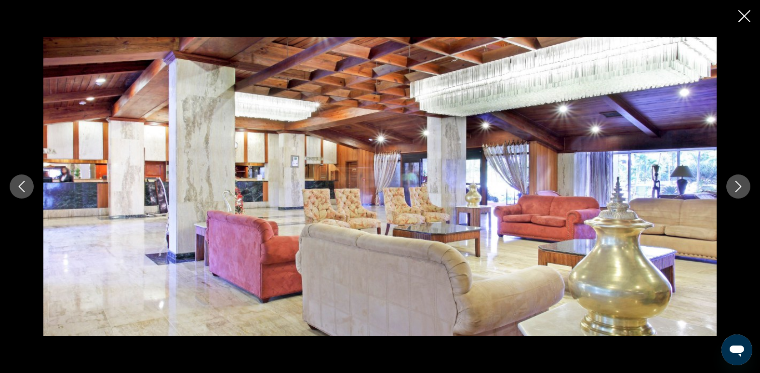
click at [742, 184] on icon "Next image" at bounding box center [738, 187] width 12 height 12
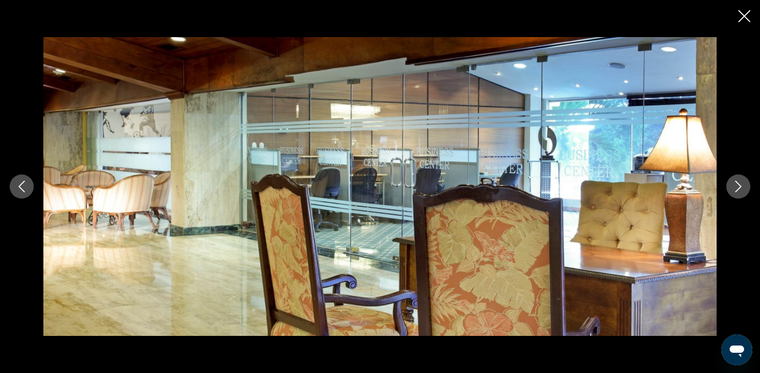
click at [742, 184] on icon "Next image" at bounding box center [738, 187] width 12 height 12
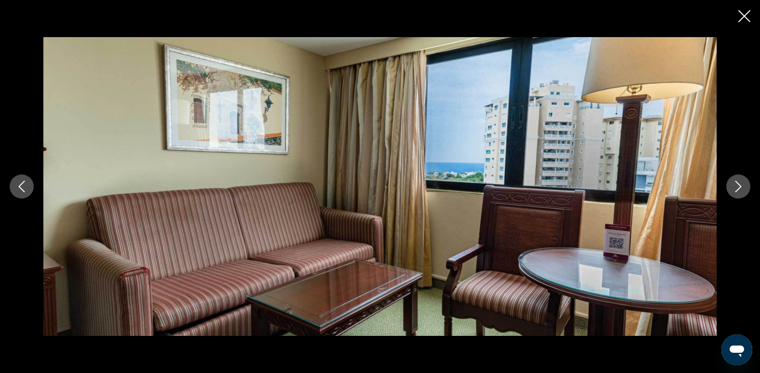
click at [742, 184] on icon "Next image" at bounding box center [738, 187] width 12 height 12
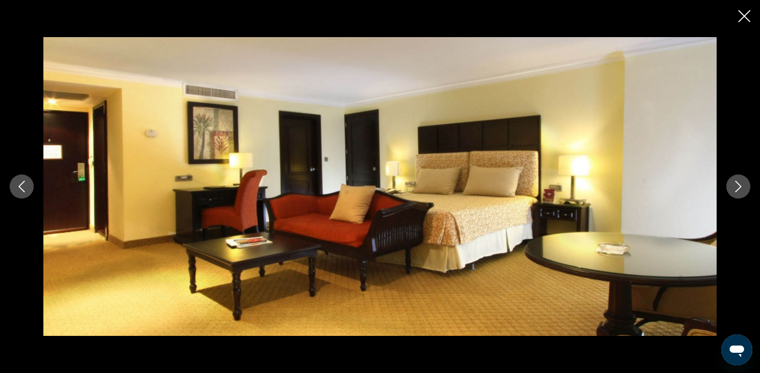
click at [742, 184] on icon "Next image" at bounding box center [738, 187] width 12 height 12
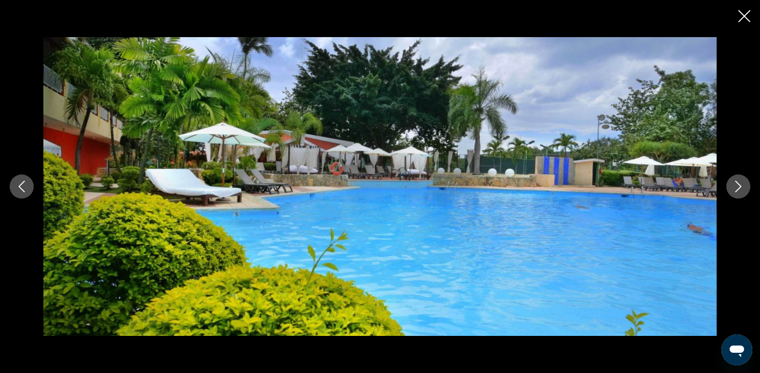
click at [742, 184] on icon "Next image" at bounding box center [738, 187] width 12 height 12
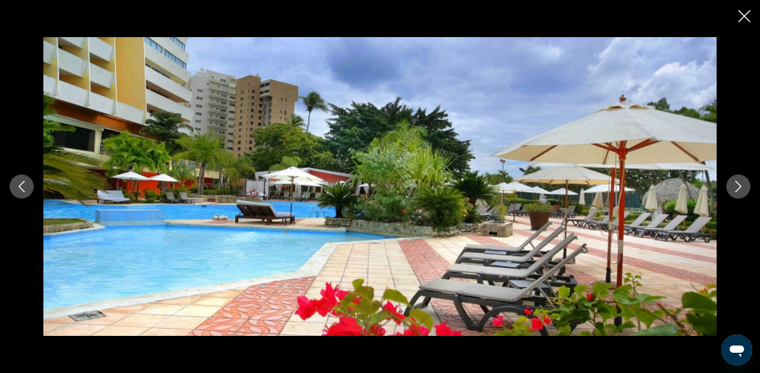
click at [742, 184] on icon "Next image" at bounding box center [738, 187] width 12 height 12
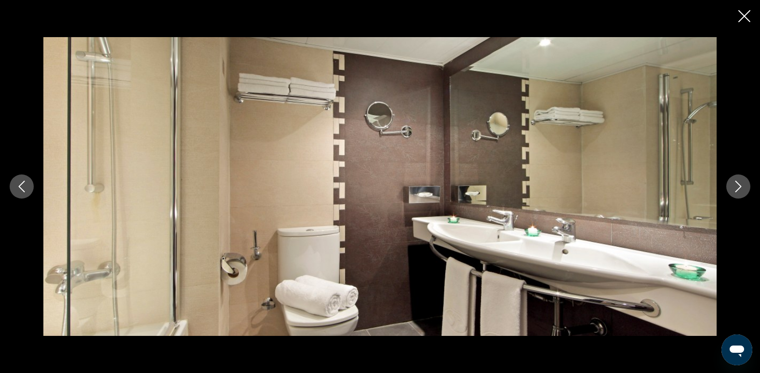
click at [742, 184] on icon "Next image" at bounding box center [738, 187] width 12 height 12
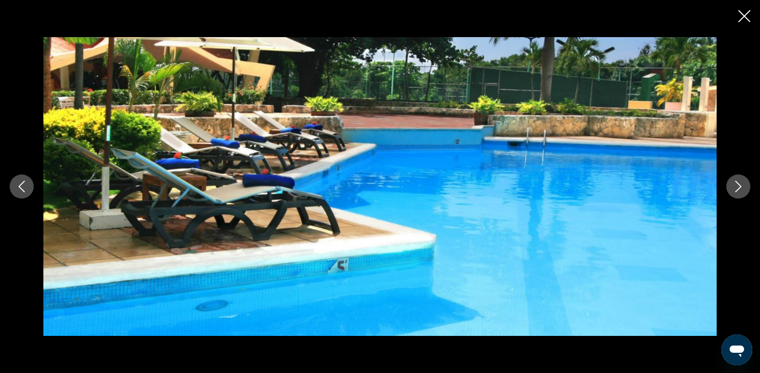
click at [742, 184] on icon "Next image" at bounding box center [738, 187] width 12 height 12
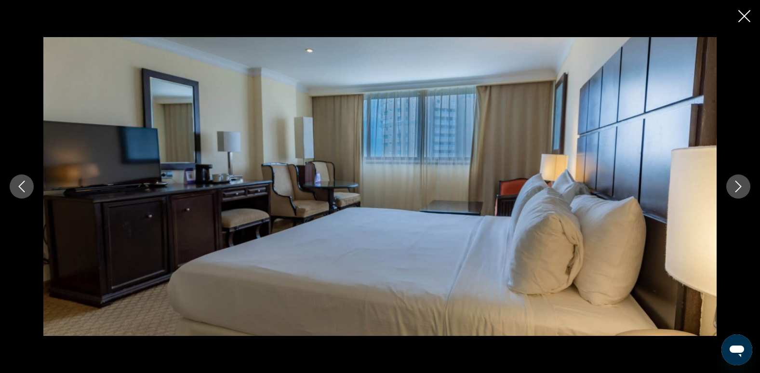
click at [742, 184] on icon "Next image" at bounding box center [738, 187] width 12 height 12
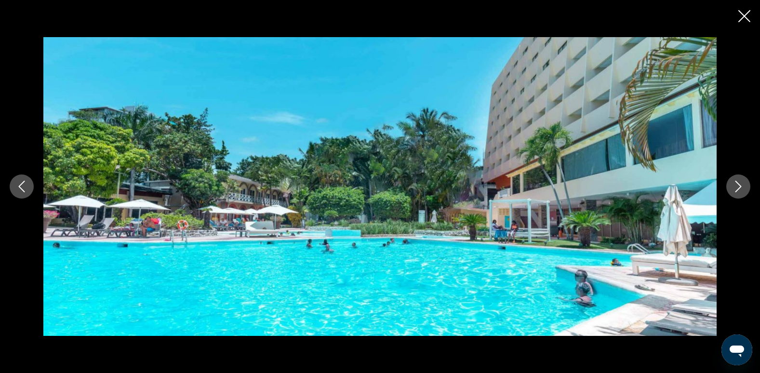
click at [742, 184] on icon "Next image" at bounding box center [738, 187] width 12 height 12
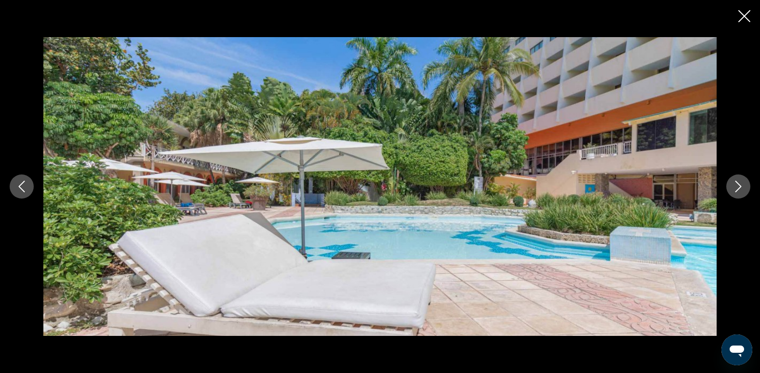
click at [742, 184] on icon "Next image" at bounding box center [738, 187] width 12 height 12
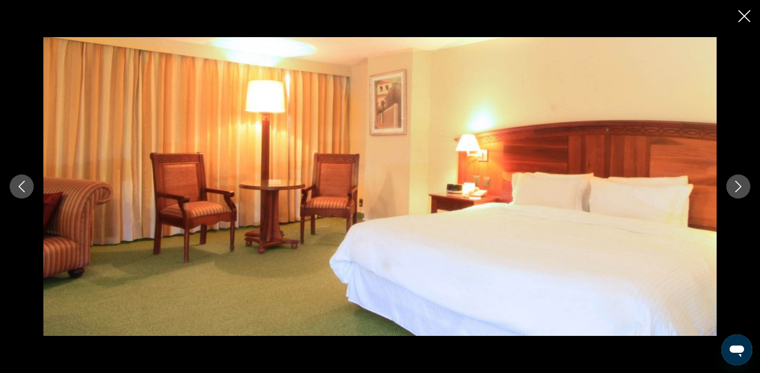
click at [742, 184] on icon "Next image" at bounding box center [738, 187] width 12 height 12
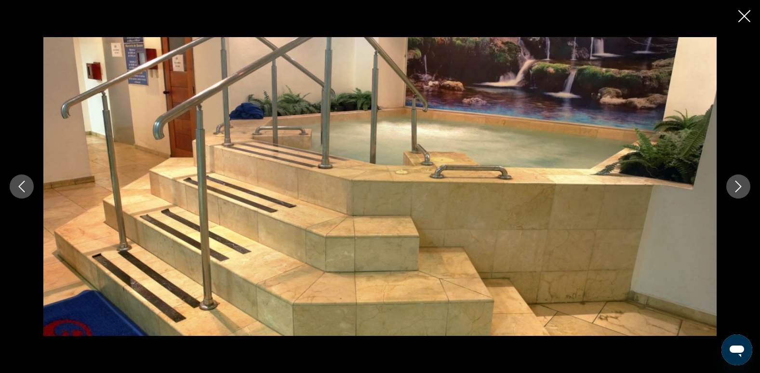
click at [742, 184] on icon "Next image" at bounding box center [738, 187] width 12 height 12
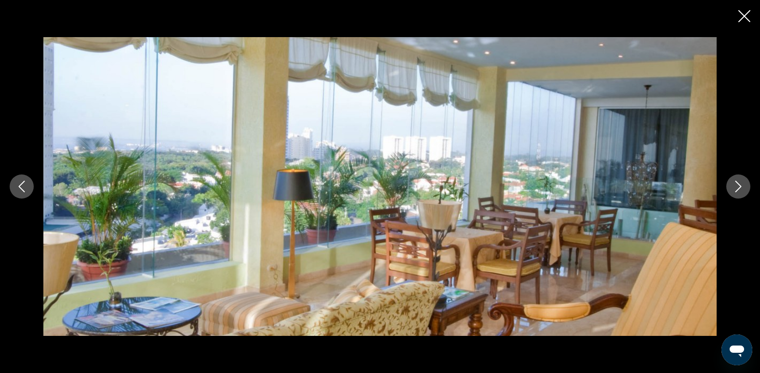
click at [742, 184] on icon "Next image" at bounding box center [738, 187] width 12 height 12
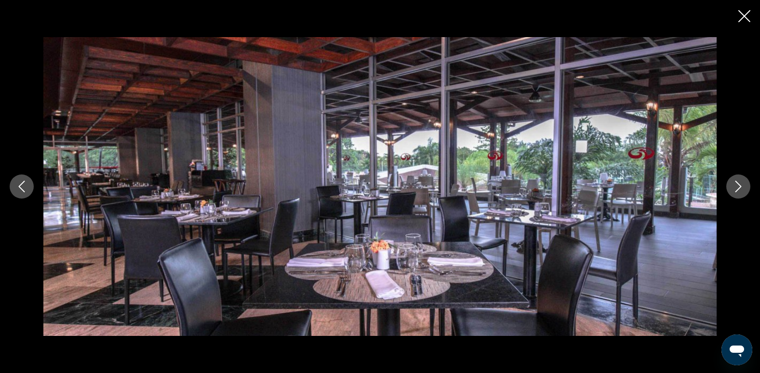
click at [742, 184] on icon "Next image" at bounding box center [738, 187] width 12 height 12
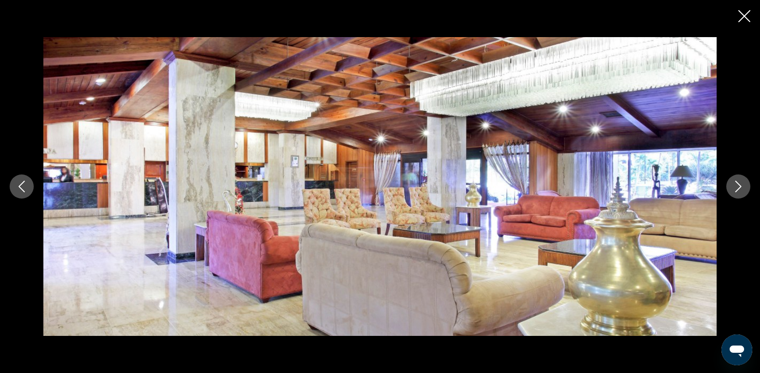
click at [742, 184] on icon "Next image" at bounding box center [738, 187] width 12 height 12
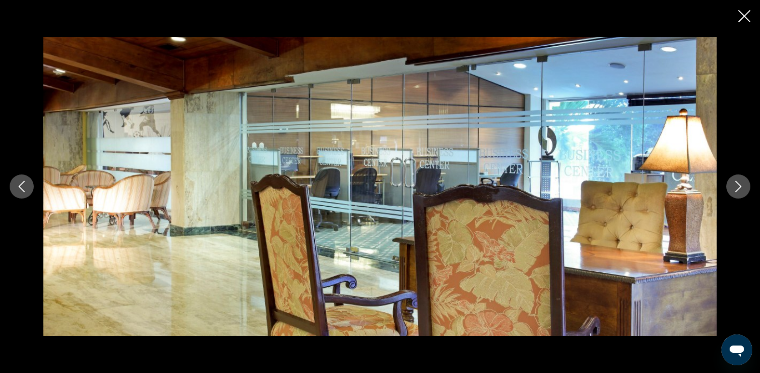
click at [742, 184] on icon "Next image" at bounding box center [738, 187] width 12 height 12
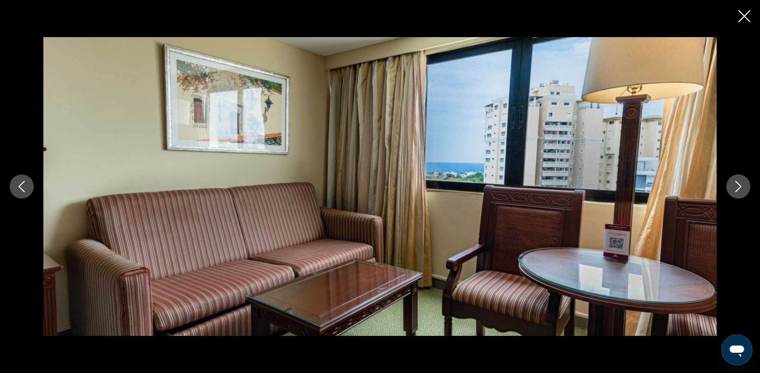
click at [742, 184] on icon "Next image" at bounding box center [738, 187] width 12 height 12
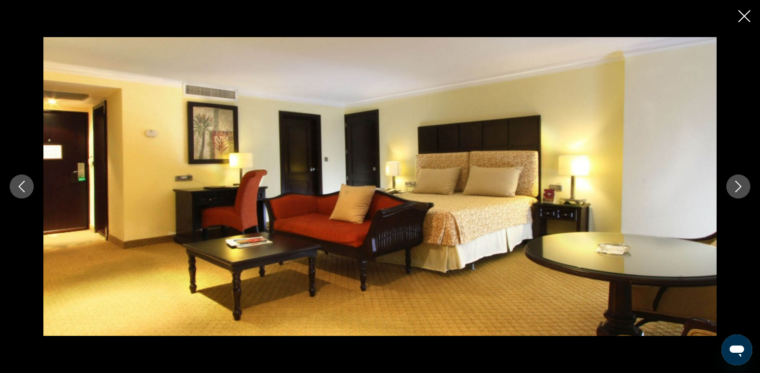
click at [742, 184] on icon "Next image" at bounding box center [738, 187] width 12 height 12
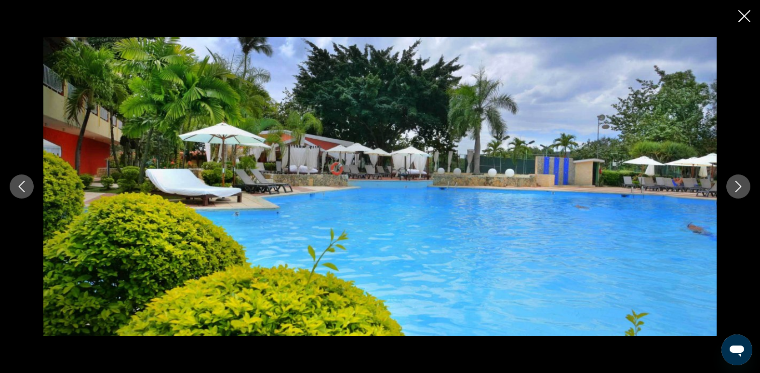
click at [742, 184] on icon "Next image" at bounding box center [738, 187] width 12 height 12
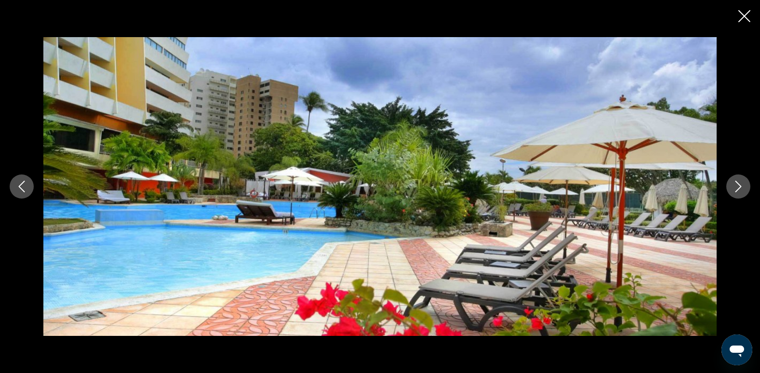
click at [742, 184] on icon "Next image" at bounding box center [738, 187] width 12 height 12
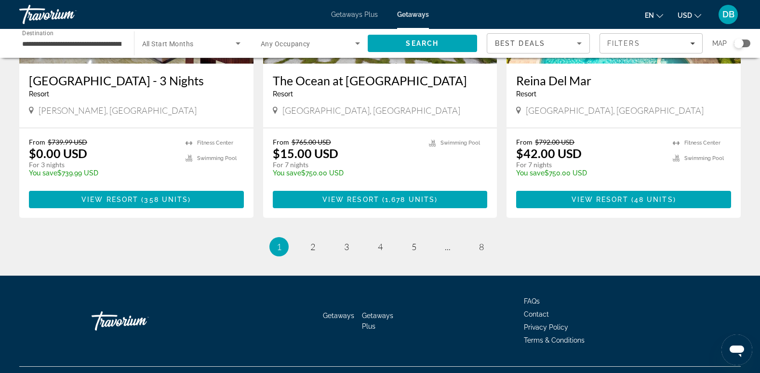
scroll to position [1215, 0]
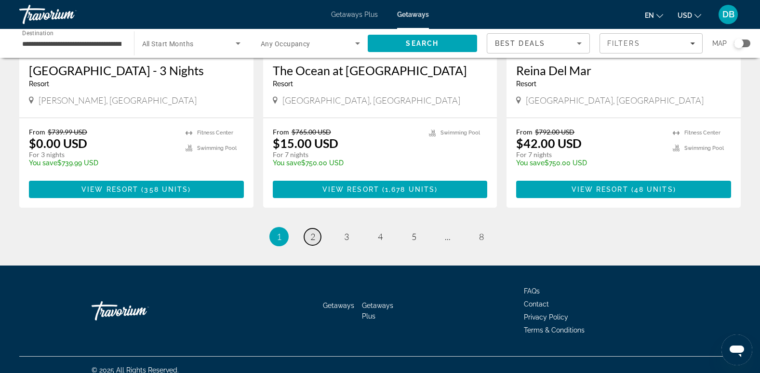
click at [315, 228] on link "page 2" at bounding box center [312, 236] width 17 height 17
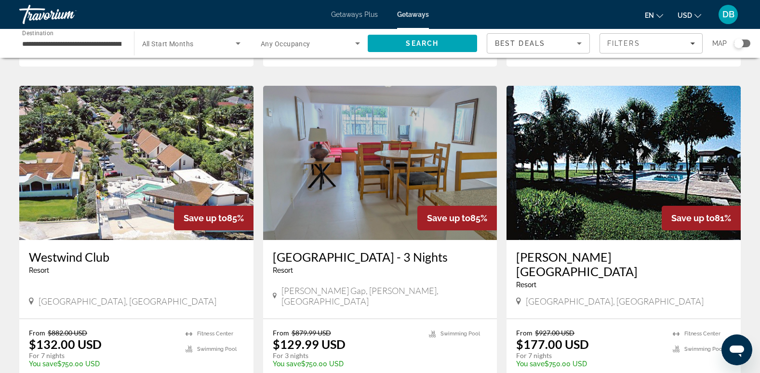
scroll to position [1012, 0]
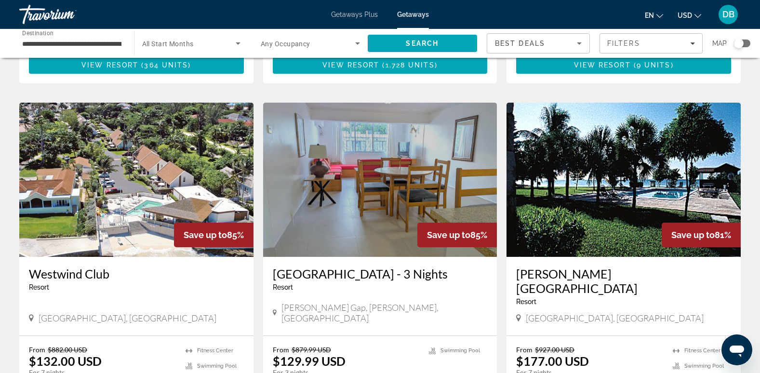
click at [596, 187] on img "Main content" at bounding box center [623, 180] width 234 height 154
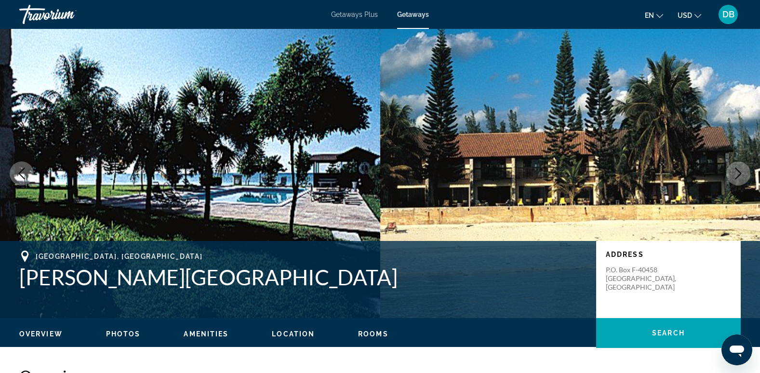
click at [126, 333] on span "Photos" at bounding box center [123, 334] width 35 height 8
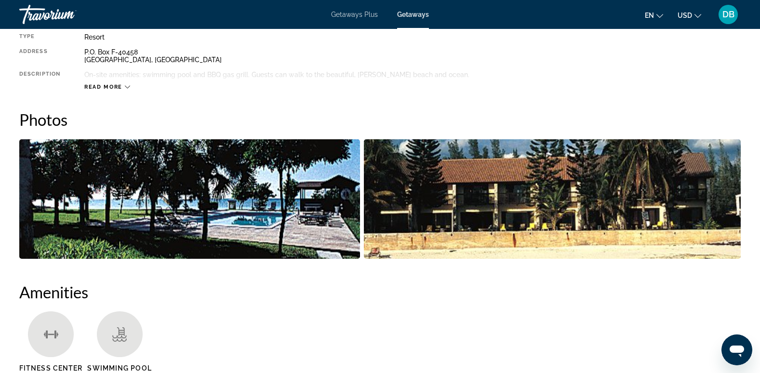
scroll to position [354, 0]
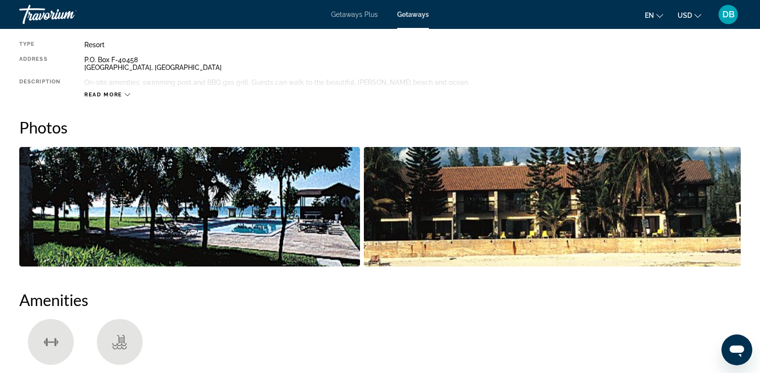
click at [155, 203] on img "Open full-screen image slider" at bounding box center [189, 206] width 341 height 119
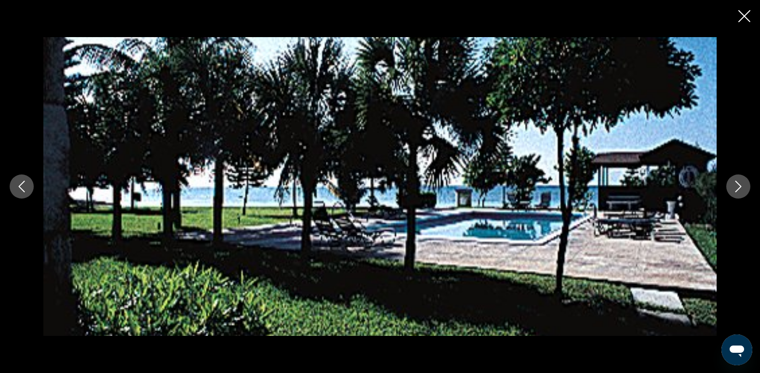
click at [724, 189] on div "prev next" at bounding box center [380, 186] width 760 height 298
click at [739, 187] on icon "Next image" at bounding box center [738, 187] width 12 height 12
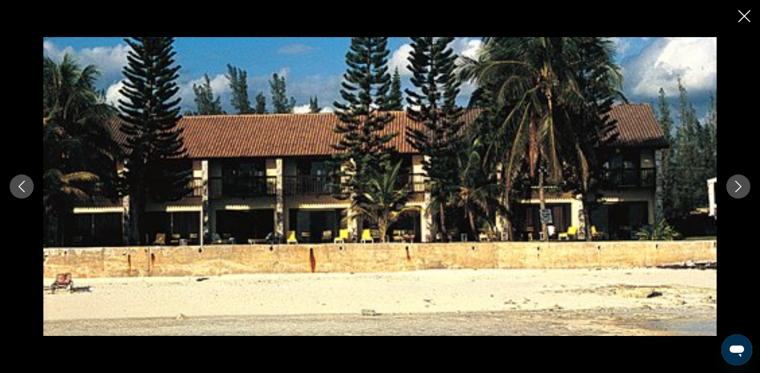
click at [739, 188] on icon "Next image" at bounding box center [738, 187] width 12 height 12
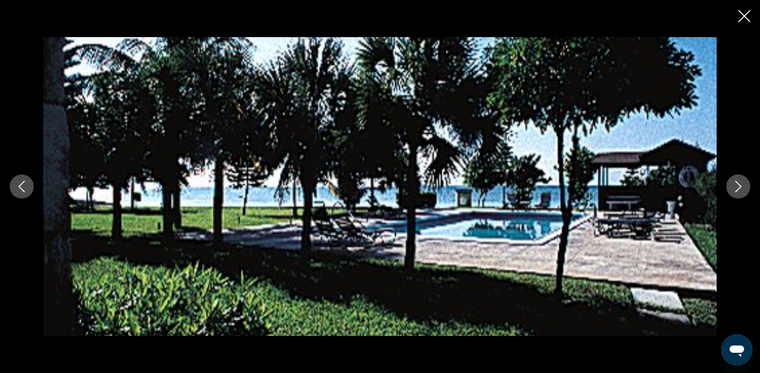
click at [741, 184] on icon "Next image" at bounding box center [738, 187] width 12 height 12
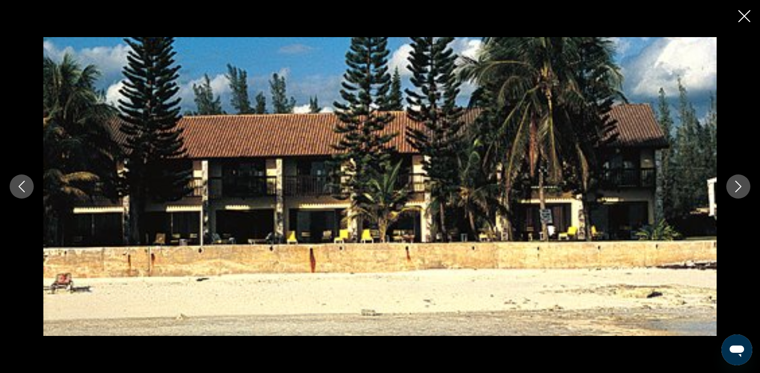
click at [742, 22] on button "Close slideshow" at bounding box center [744, 17] width 12 height 15
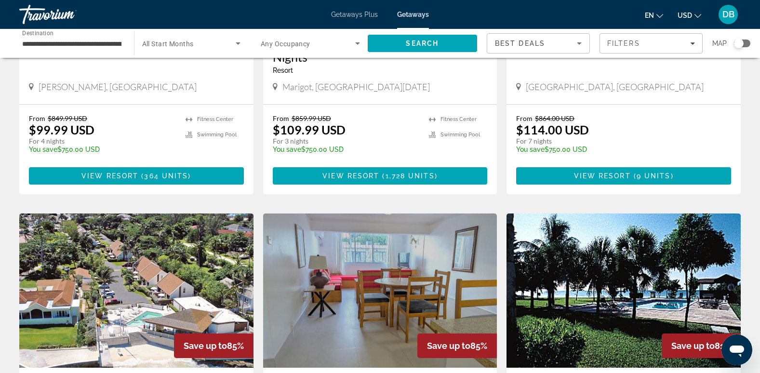
scroll to position [723, 0]
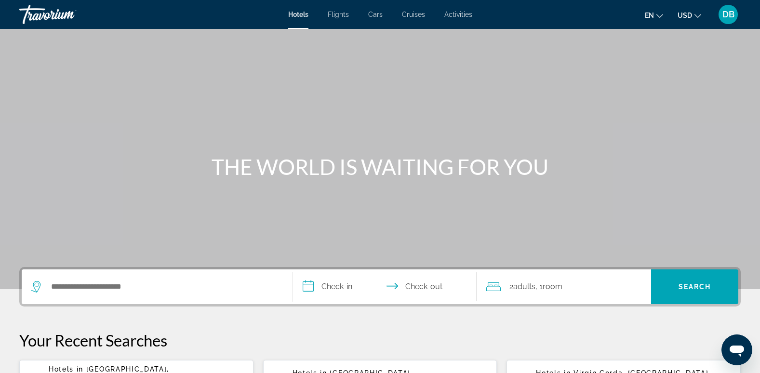
click at [157, 295] on div "Search widget" at bounding box center [157, 286] width 252 height 35
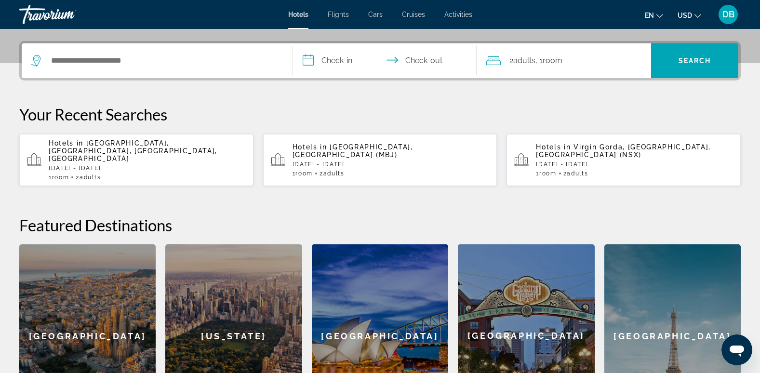
scroll to position [236, 0]
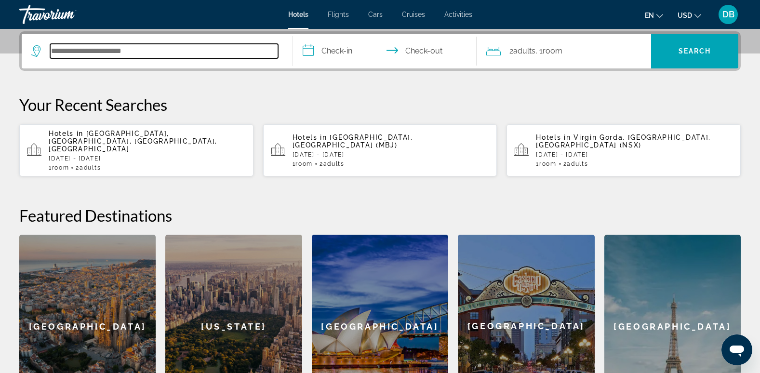
click at [173, 51] on input "Search hotel destination" at bounding box center [164, 51] width 228 height 14
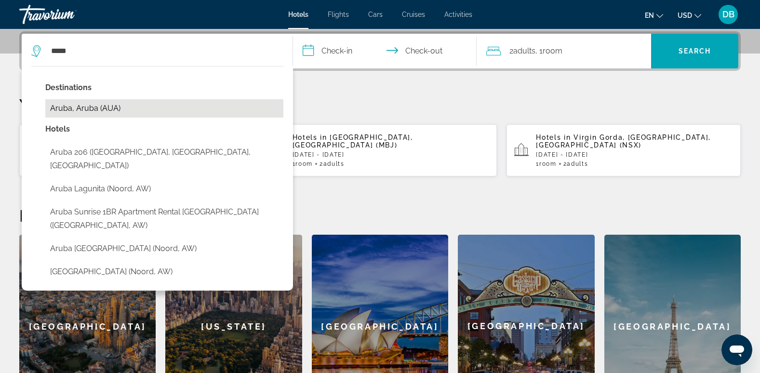
click at [101, 108] on button "Aruba, Aruba (AUA)" at bounding box center [164, 108] width 238 height 18
type input "**********"
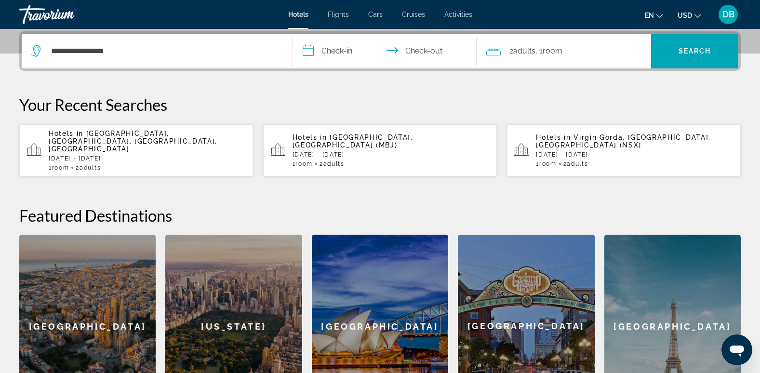
click at [325, 53] on input "**********" at bounding box center [387, 53] width 188 height 38
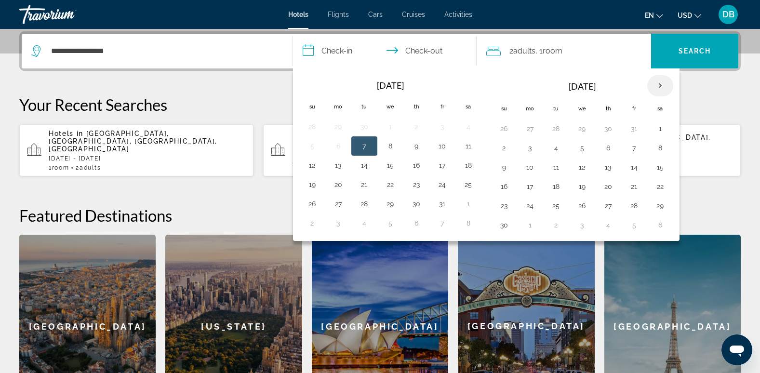
click at [661, 87] on th "Next month" at bounding box center [660, 85] width 26 height 21
click at [506, 150] on button "7" at bounding box center [503, 147] width 15 height 13
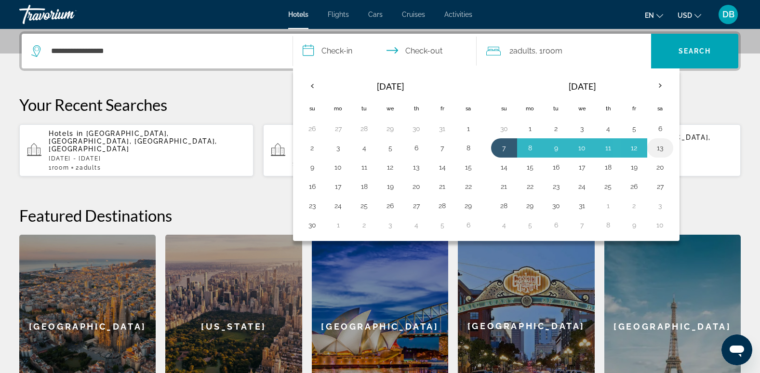
click at [659, 148] on button "13" at bounding box center [659, 147] width 15 height 13
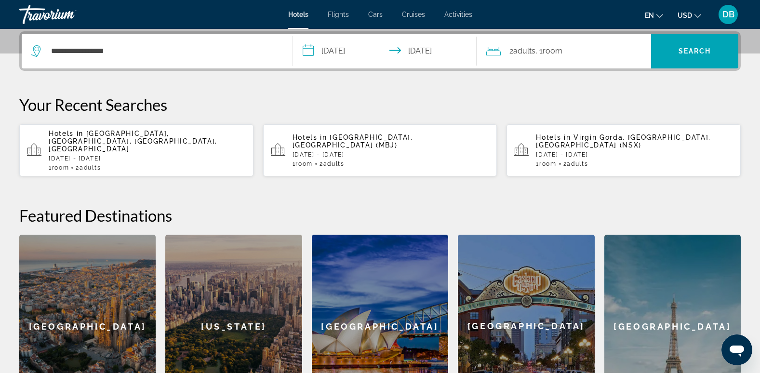
type input "**********"
click at [681, 51] on span "Search" at bounding box center [694, 51] width 33 height 8
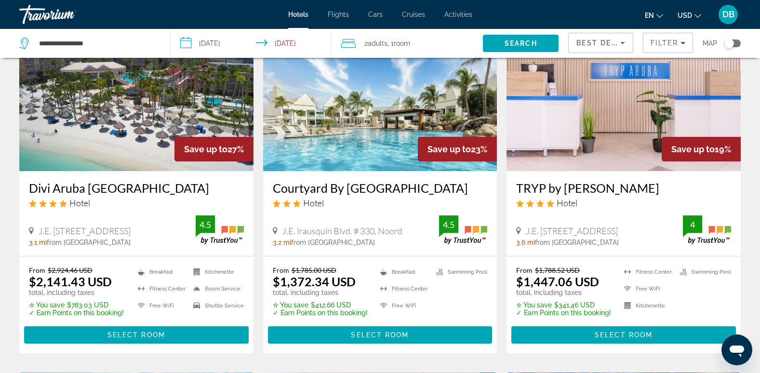
scroll to position [434, 0]
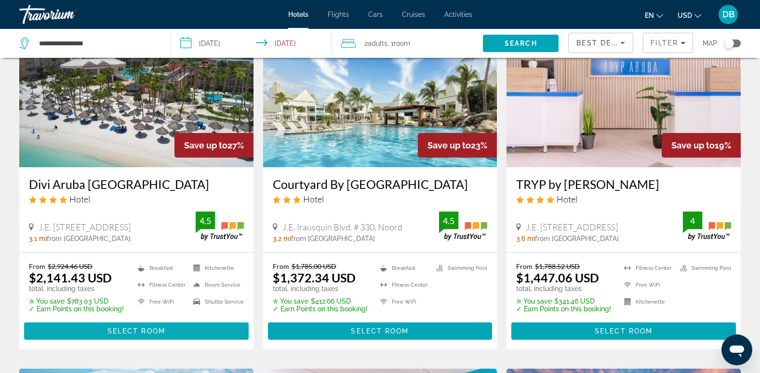
click at [104, 330] on span "Main content" at bounding box center [136, 330] width 225 height 23
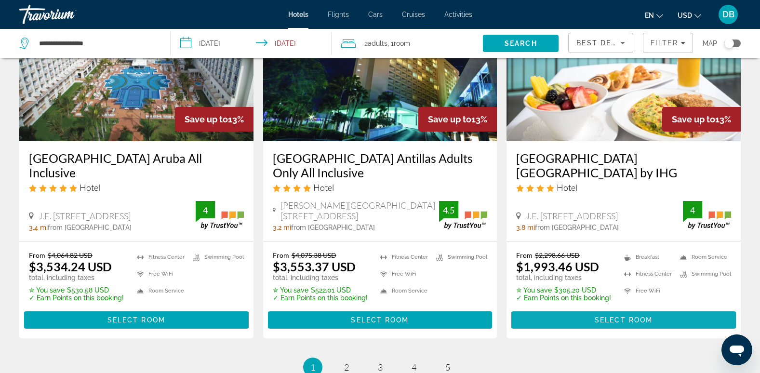
scroll to position [1205, 0]
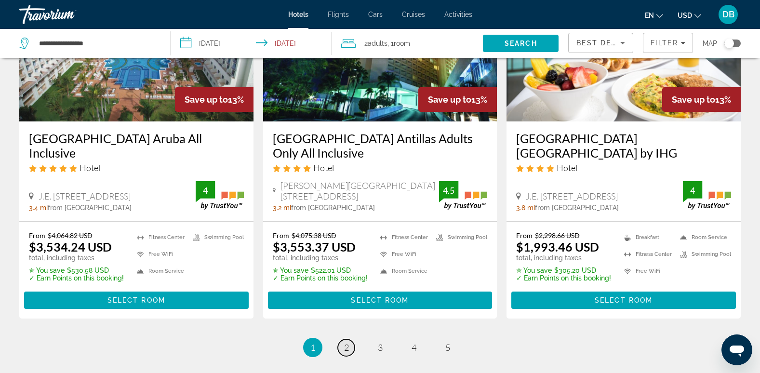
click at [350, 339] on link "page 2" at bounding box center [346, 347] width 17 height 17
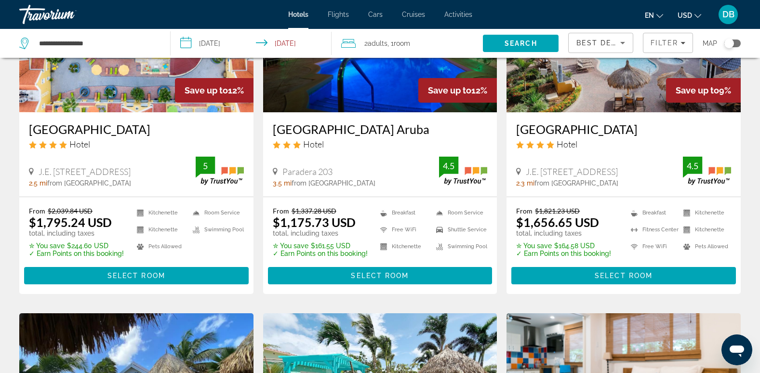
scroll to position [145, 0]
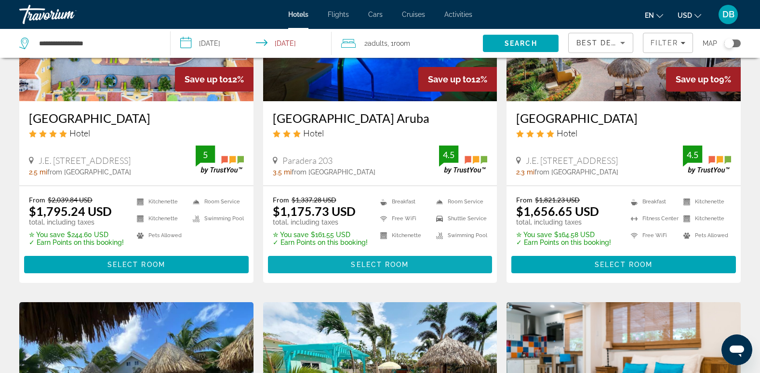
click at [349, 267] on span "Main content" at bounding box center [380, 264] width 225 height 23
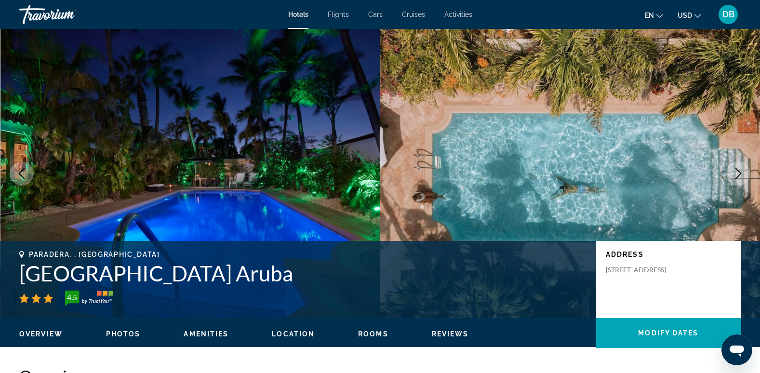
drag, startPoint x: 26, startPoint y: 21, endPoint x: 297, endPoint y: 18, distance: 270.8
click at [297, 18] on div "Hotels Flights Cars Cruises Activities Hotels Flights Cars Cruises Activities e…" at bounding box center [380, 14] width 760 height 25
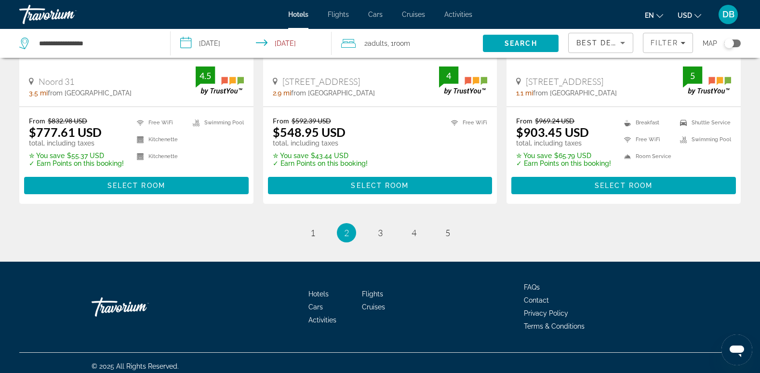
scroll to position [1297, 0]
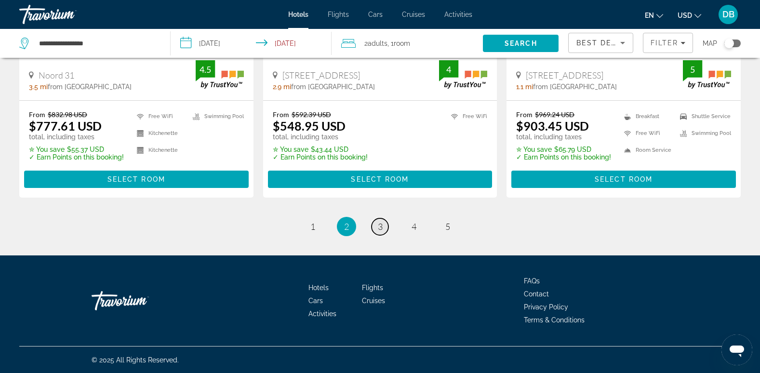
click at [376, 227] on link "page 3" at bounding box center [379, 226] width 17 height 17
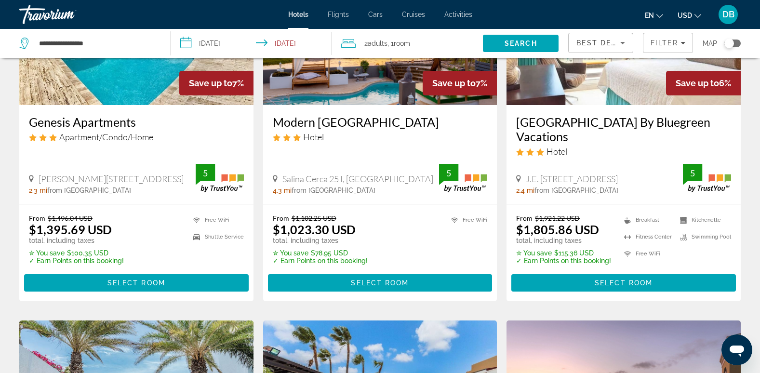
scroll to position [145, 0]
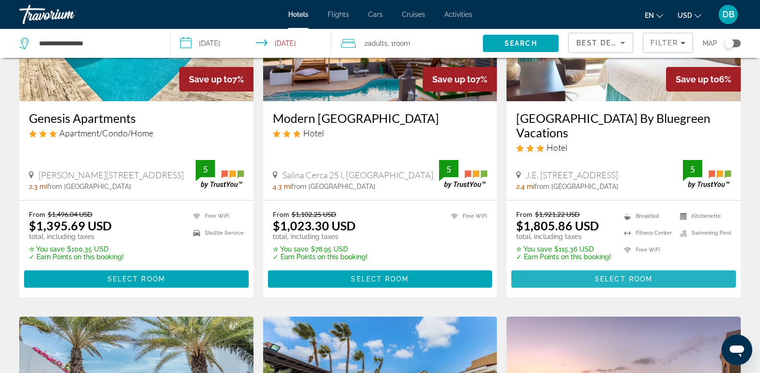
click at [574, 276] on span "Main content" at bounding box center [623, 278] width 225 height 23
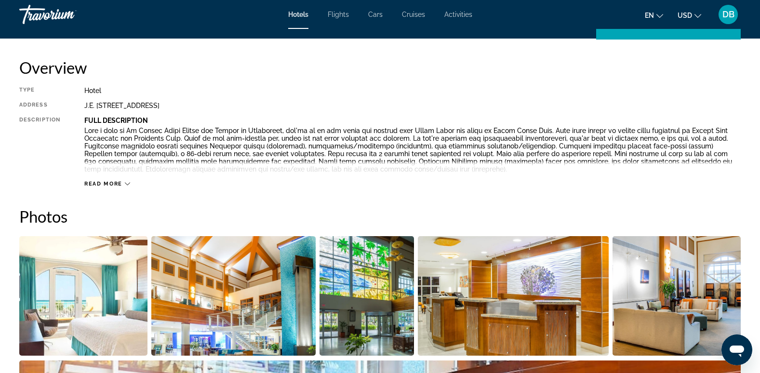
scroll to position [434, 0]
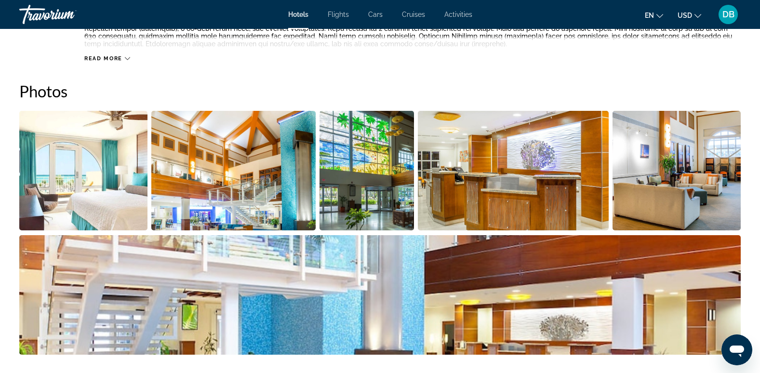
click at [89, 150] on img "Open full-screen image slider" at bounding box center [83, 170] width 128 height 119
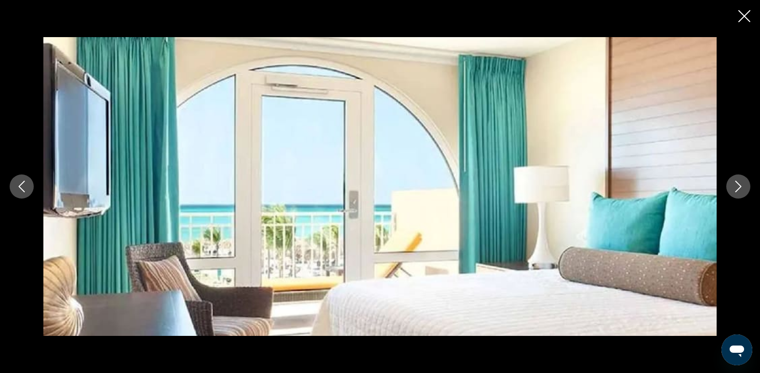
click at [733, 184] on icon "Next image" at bounding box center [738, 187] width 12 height 12
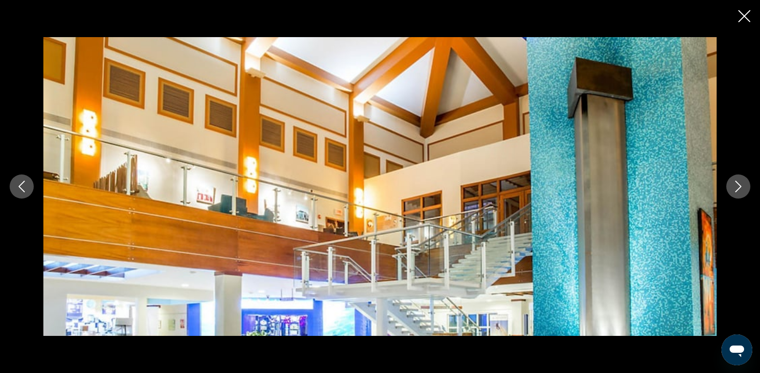
click at [733, 184] on icon "Next image" at bounding box center [738, 187] width 12 height 12
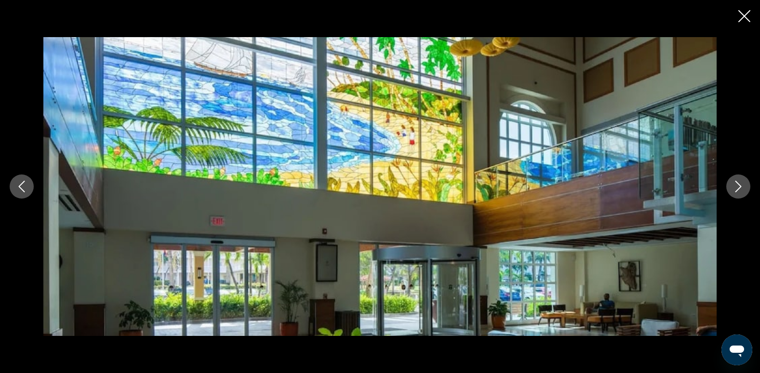
click at [733, 184] on icon "Next image" at bounding box center [738, 187] width 12 height 12
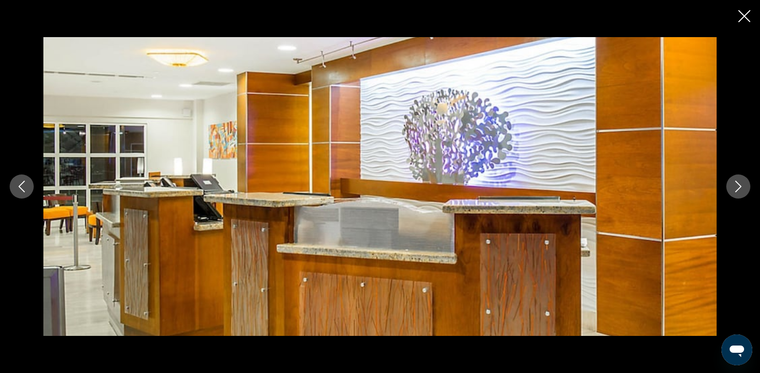
click at [733, 184] on icon "Next image" at bounding box center [738, 187] width 12 height 12
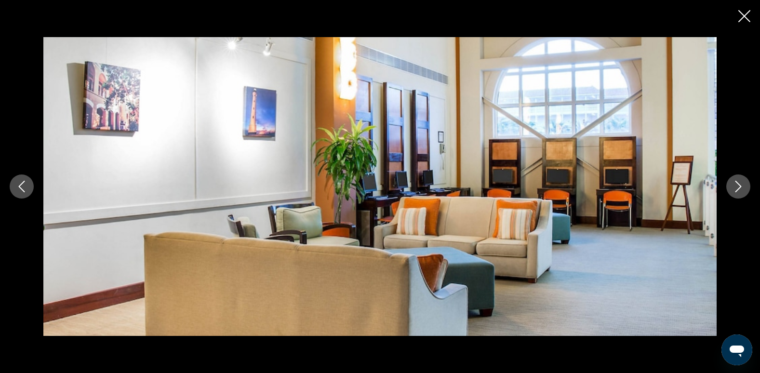
click at [733, 184] on icon "Next image" at bounding box center [738, 187] width 12 height 12
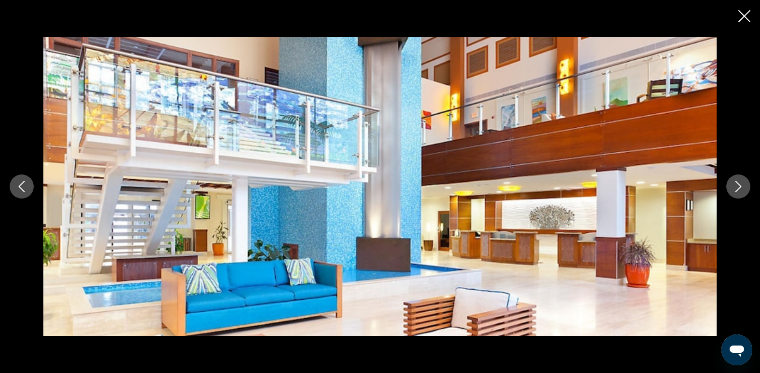
click at [733, 184] on icon "Next image" at bounding box center [738, 187] width 12 height 12
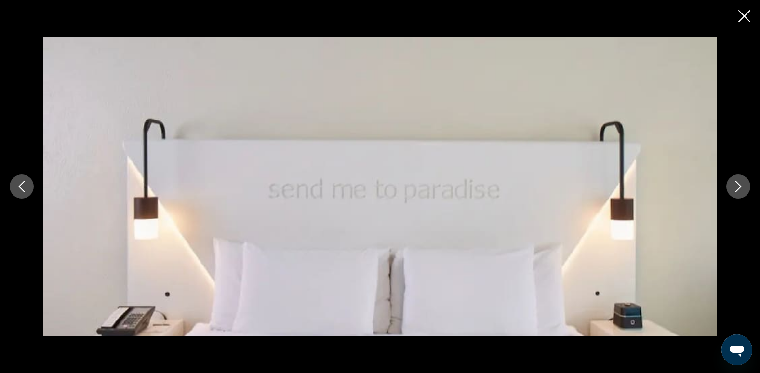
click at [733, 184] on icon "Next image" at bounding box center [738, 187] width 12 height 12
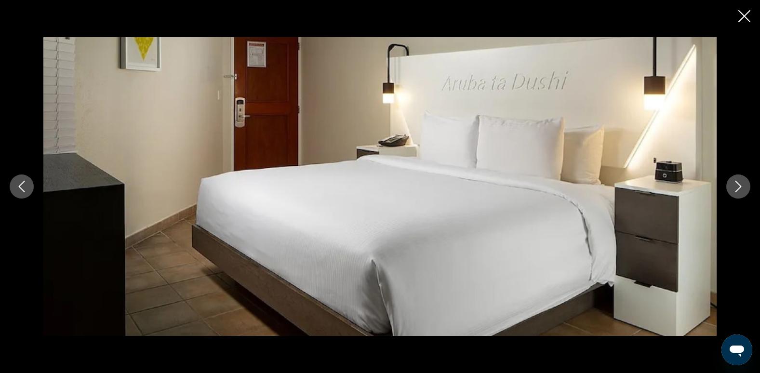
click at [733, 184] on icon "Next image" at bounding box center [738, 187] width 12 height 12
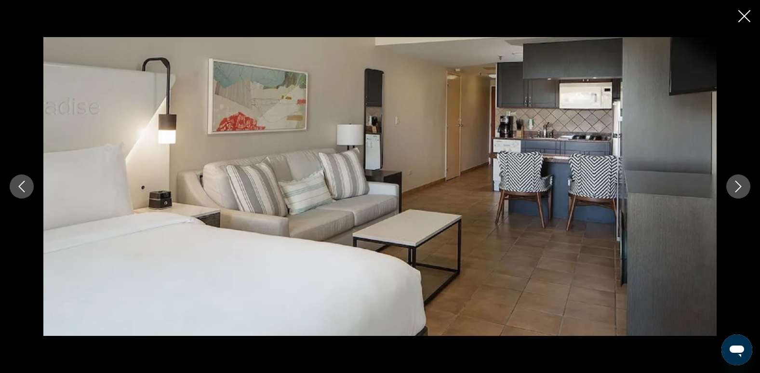
click at [733, 184] on icon "Next image" at bounding box center [738, 187] width 12 height 12
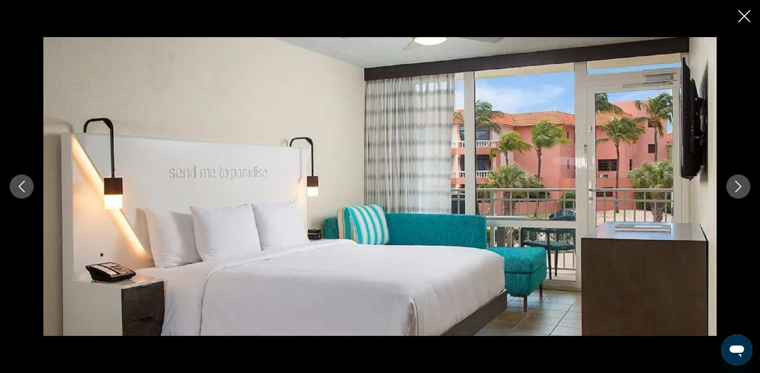
click at [732, 184] on icon "Next image" at bounding box center [738, 187] width 12 height 12
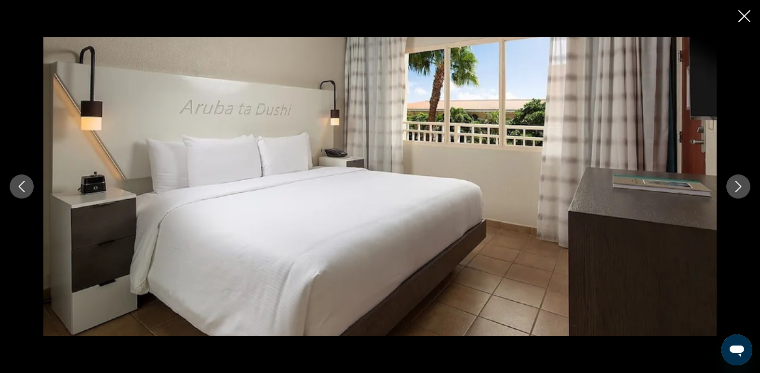
click at [732, 184] on icon "Next image" at bounding box center [738, 187] width 12 height 12
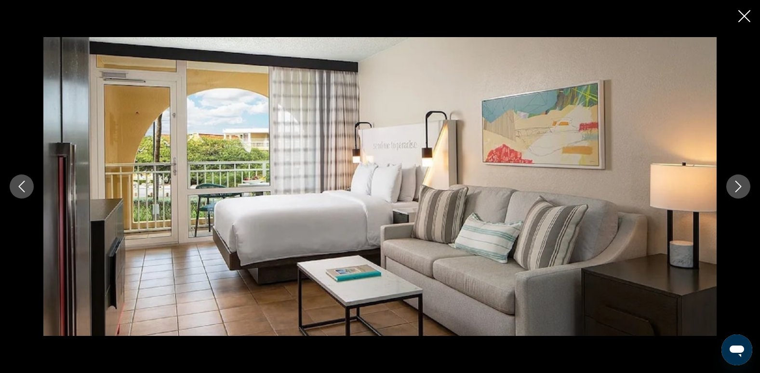
click at [732, 184] on icon "Next image" at bounding box center [738, 187] width 12 height 12
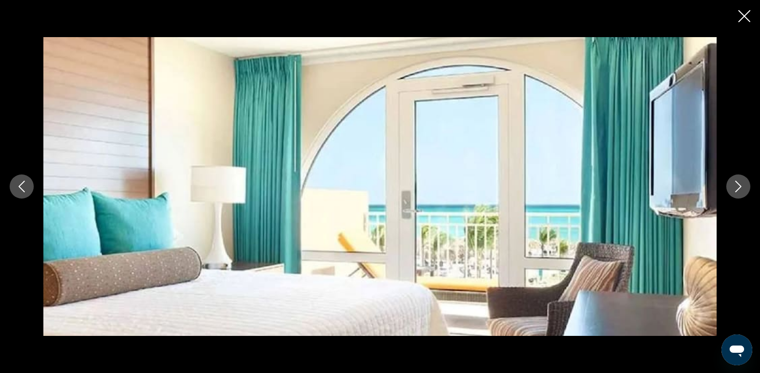
click at [732, 184] on icon "Next image" at bounding box center [738, 187] width 12 height 12
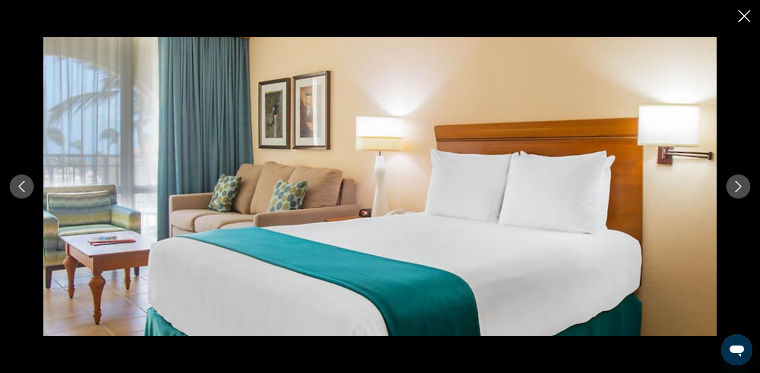
click at [732, 184] on icon "Next image" at bounding box center [738, 187] width 12 height 12
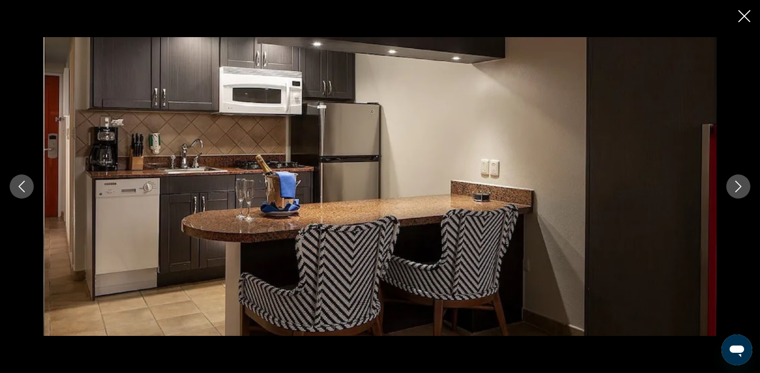
click at [732, 184] on icon "Next image" at bounding box center [738, 187] width 12 height 12
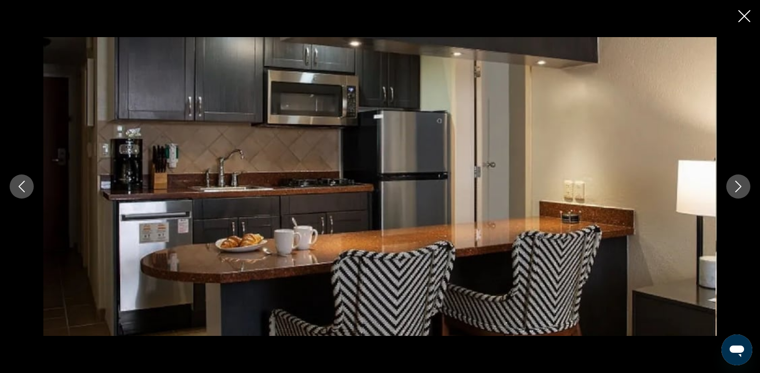
click at [732, 184] on icon "Next image" at bounding box center [738, 187] width 12 height 12
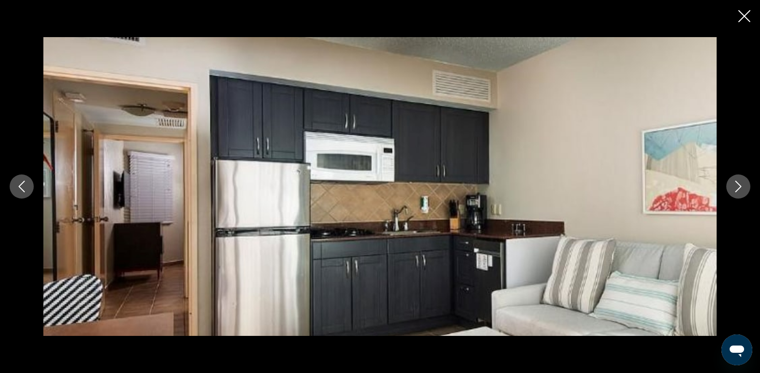
click at [732, 184] on icon "Next image" at bounding box center [738, 187] width 12 height 12
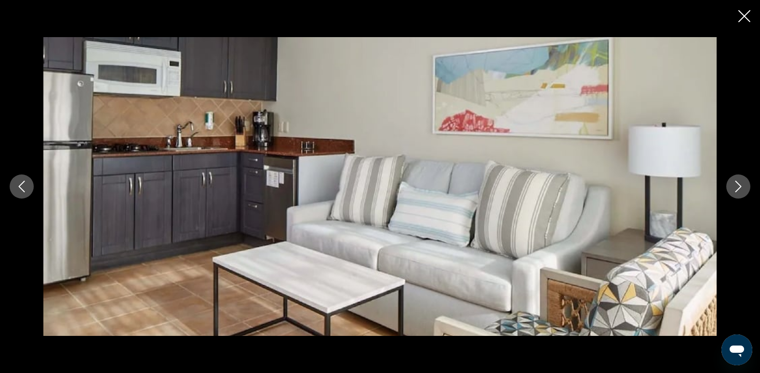
click at [732, 184] on icon "Next image" at bounding box center [738, 187] width 12 height 12
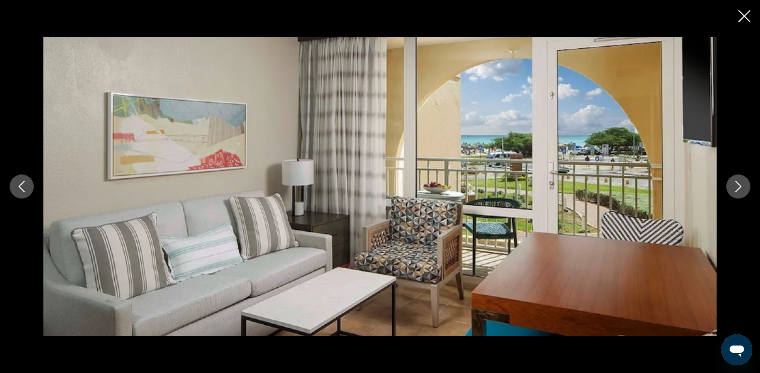
click at [732, 184] on icon "Next image" at bounding box center [738, 187] width 12 height 12
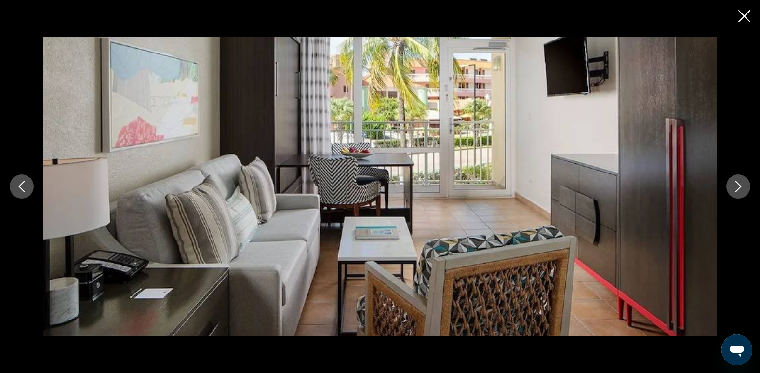
click at [732, 184] on icon "Next image" at bounding box center [738, 187] width 12 height 12
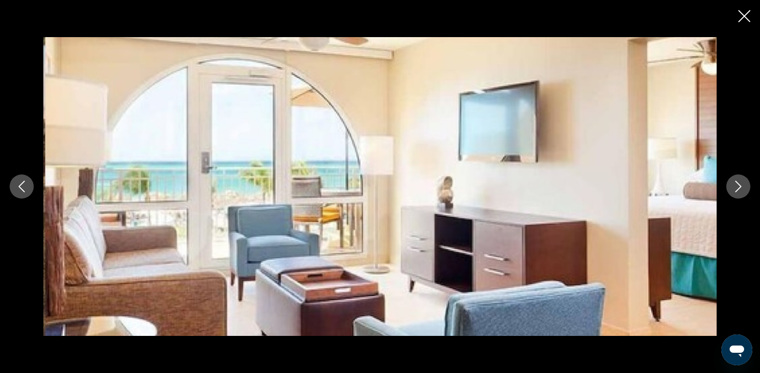
click at [732, 184] on icon "Next image" at bounding box center [738, 187] width 12 height 12
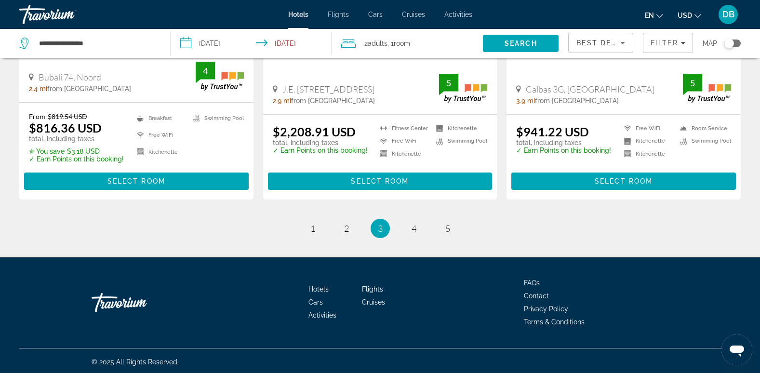
scroll to position [1311, 0]
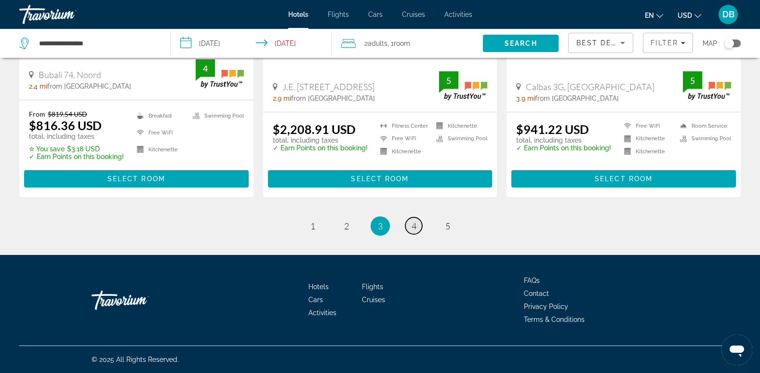
click at [411, 226] on span "4" at bounding box center [413, 226] width 5 height 11
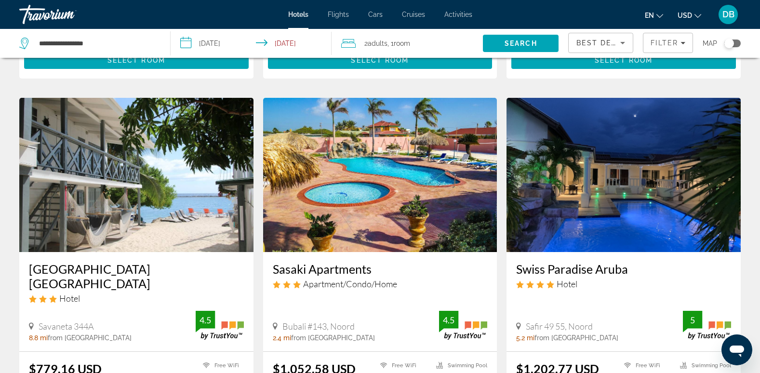
scroll to position [385, 0]
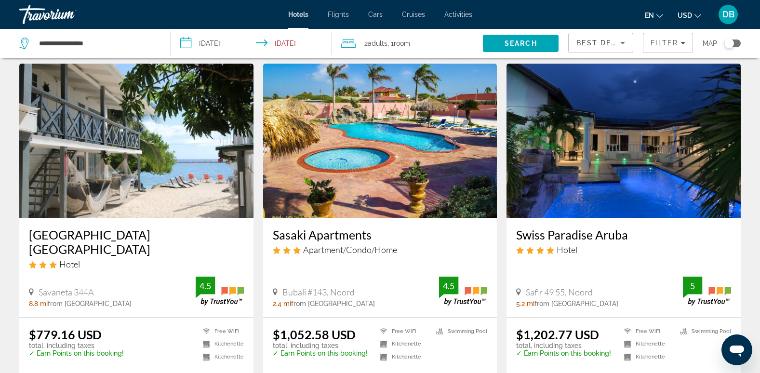
click at [611, 155] on img "Main content" at bounding box center [623, 141] width 234 height 154
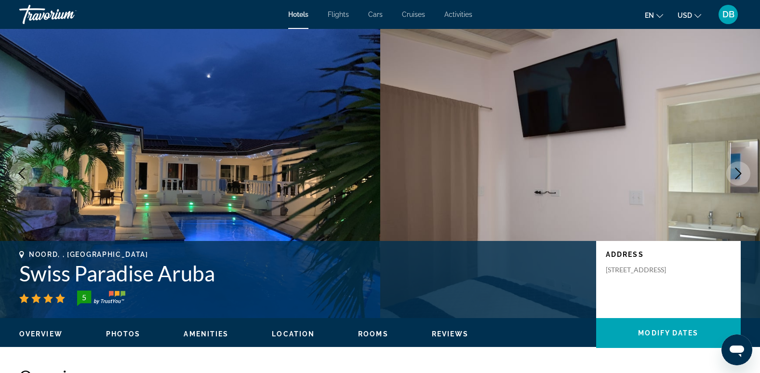
click at [126, 328] on ul "Overview Photos Amenities Location Rooms Reviews Modify Dates" at bounding box center [379, 333] width 721 height 11
click at [123, 335] on span "Photos" at bounding box center [123, 334] width 35 height 8
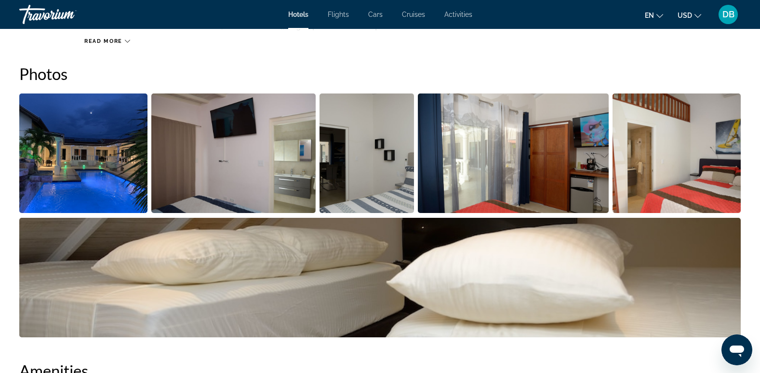
scroll to position [450, 0]
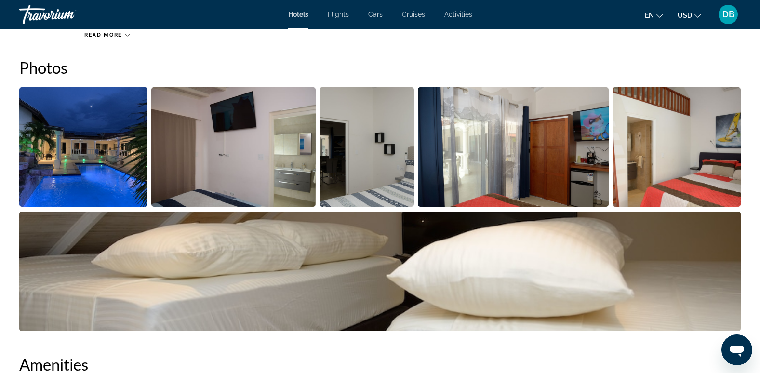
click at [117, 156] on img "Open full-screen image slider" at bounding box center [83, 146] width 128 height 119
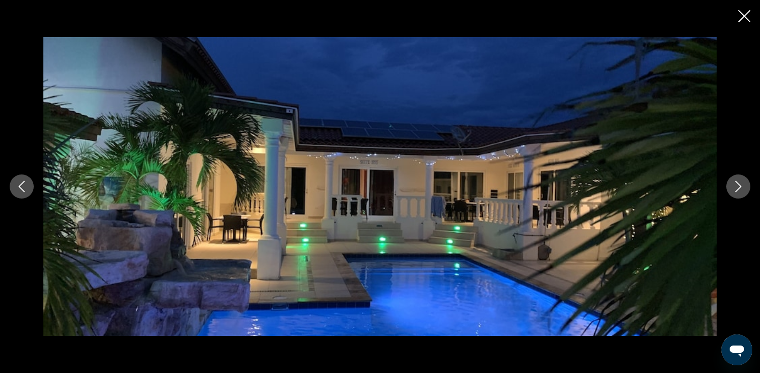
click at [733, 186] on icon "Next image" at bounding box center [738, 187] width 12 height 12
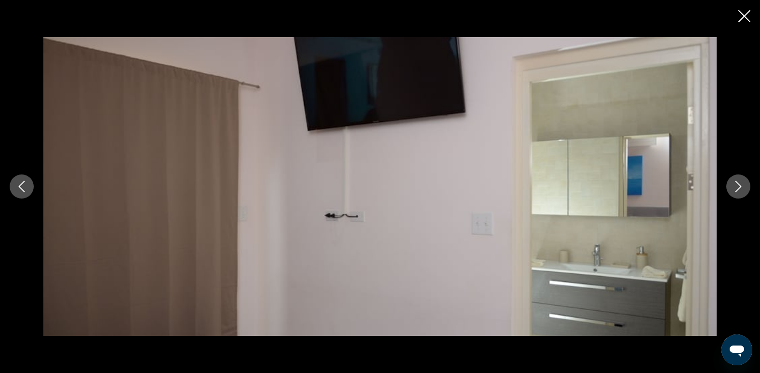
click at [733, 186] on icon "Next image" at bounding box center [738, 187] width 12 height 12
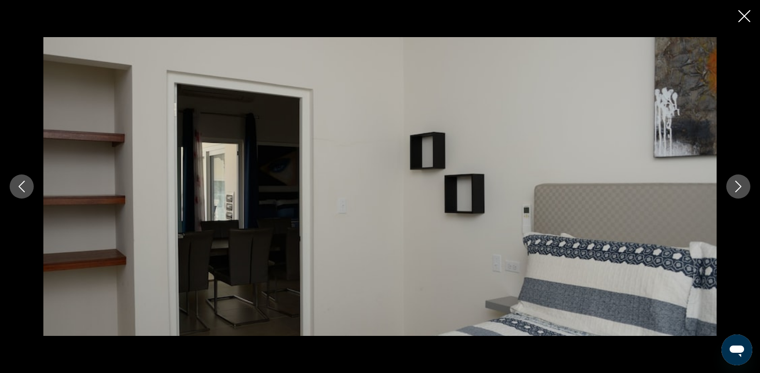
click at [733, 186] on icon "Next image" at bounding box center [738, 187] width 12 height 12
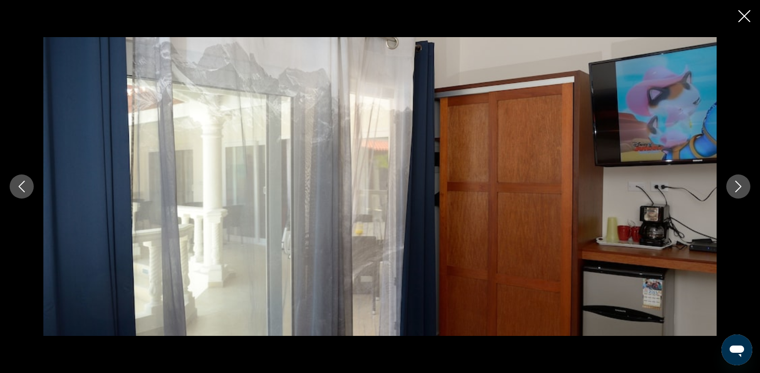
click at [733, 186] on icon "Next image" at bounding box center [738, 187] width 12 height 12
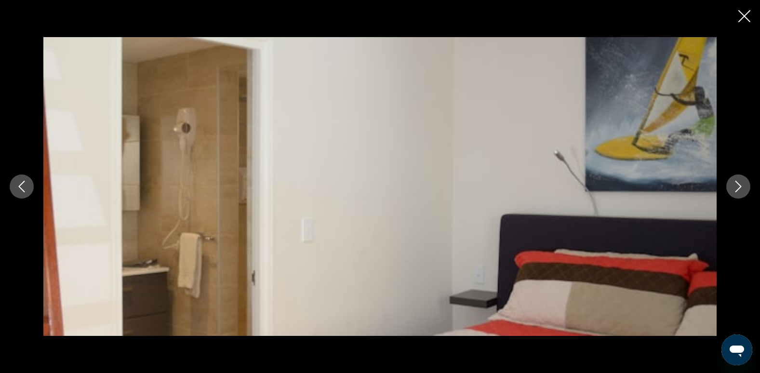
click at [733, 186] on icon "Next image" at bounding box center [738, 187] width 12 height 12
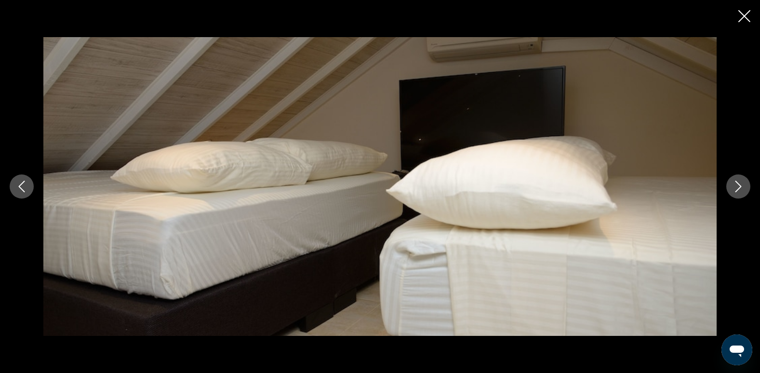
click at [733, 186] on icon "Next image" at bounding box center [738, 187] width 12 height 12
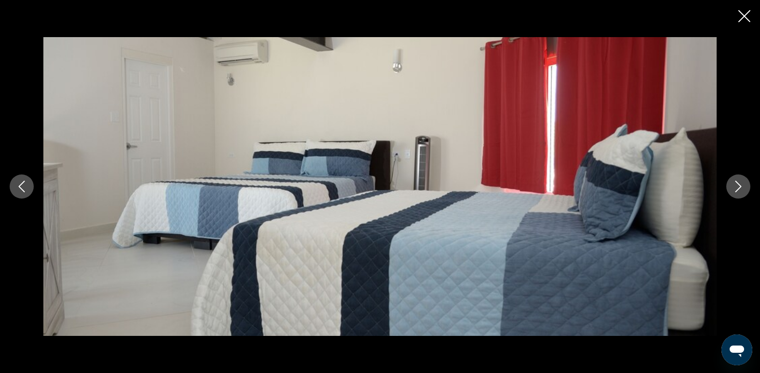
click at [733, 186] on icon "Next image" at bounding box center [738, 187] width 12 height 12
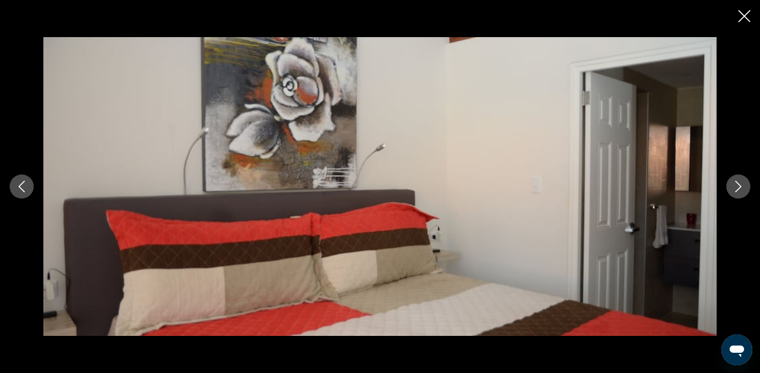
click at [739, 185] on icon "Next image" at bounding box center [738, 187] width 12 height 12
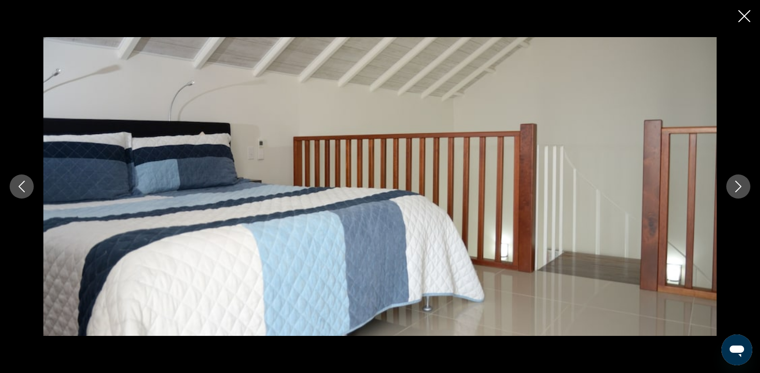
click at [739, 185] on icon "Next image" at bounding box center [738, 187] width 12 height 12
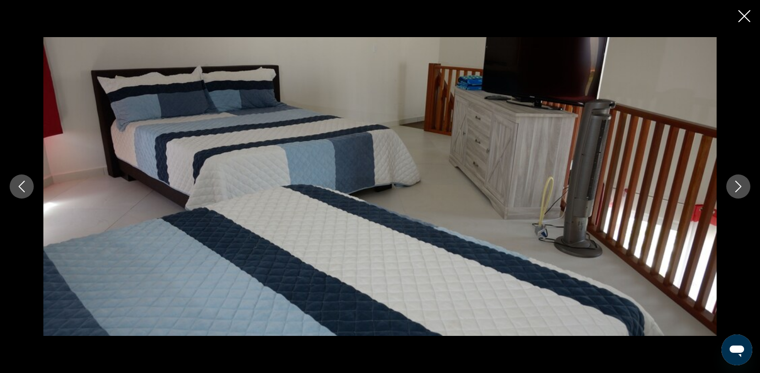
click at [739, 185] on icon "Next image" at bounding box center [738, 187] width 12 height 12
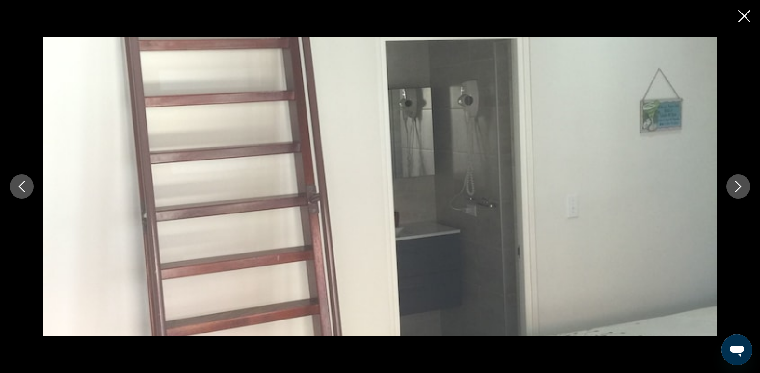
click at [739, 185] on icon "Next image" at bounding box center [738, 187] width 12 height 12
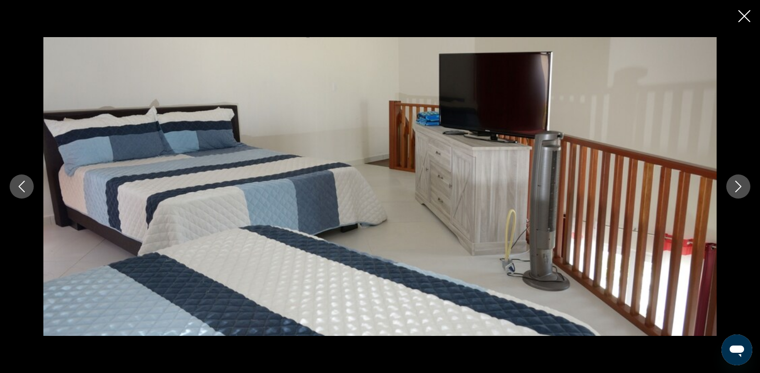
click at [739, 185] on icon "Next image" at bounding box center [738, 187] width 12 height 12
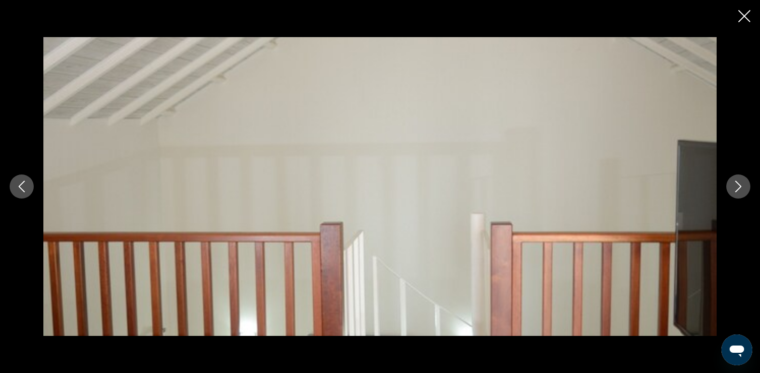
click at [742, 18] on icon "Close slideshow" at bounding box center [744, 16] width 12 height 12
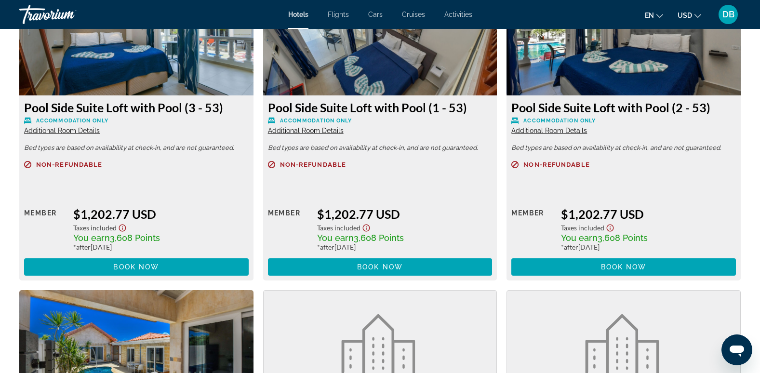
scroll to position [1365, 0]
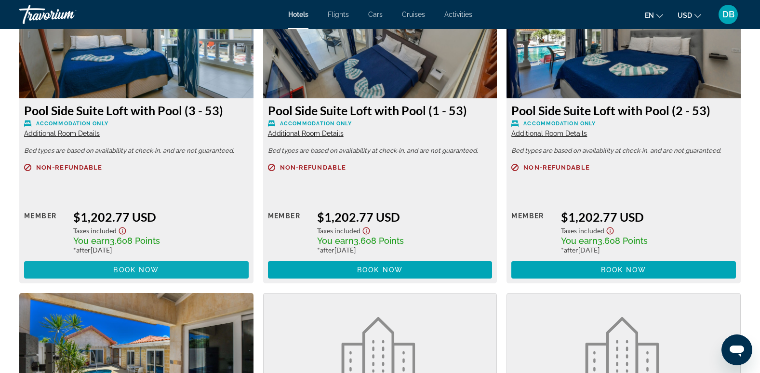
click at [198, 273] on span "Main content" at bounding box center [136, 269] width 225 height 23
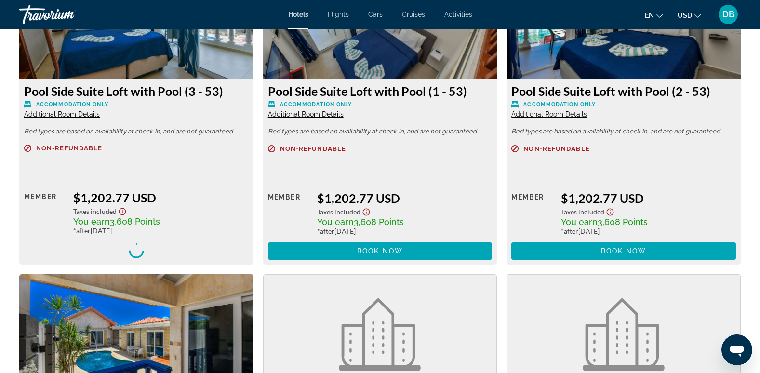
scroll to position [1510, 0]
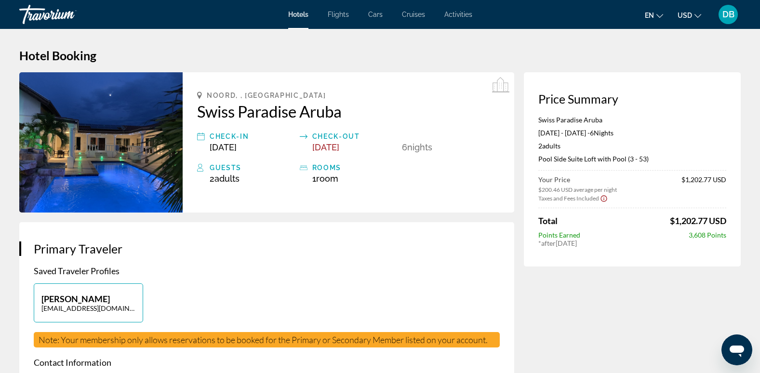
click at [128, 146] on img "Main content" at bounding box center [100, 142] width 163 height 140
